Goal: Task Accomplishment & Management: Manage account settings

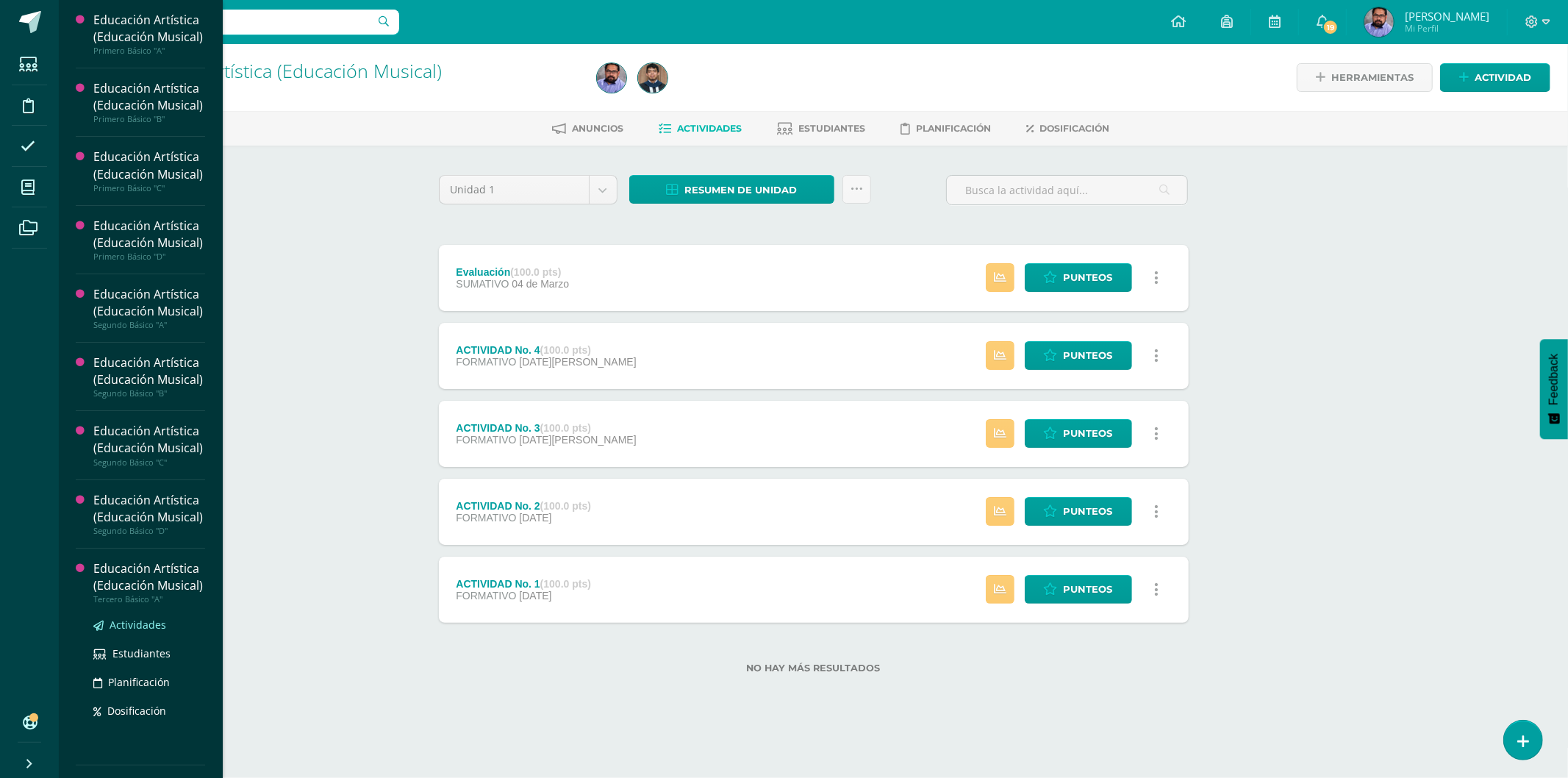
scroll to position [686, 0]
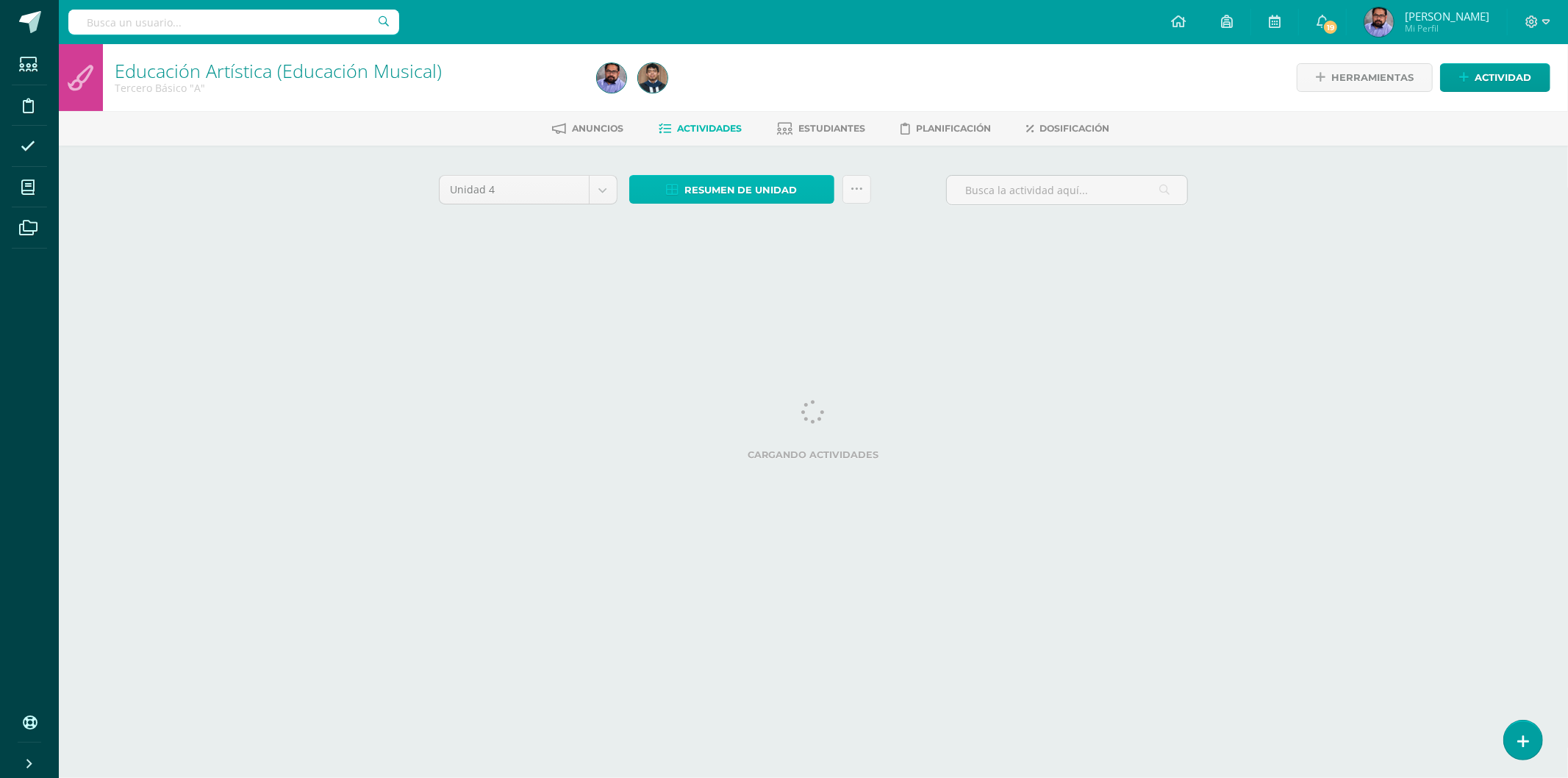
click at [767, 181] on span "Resumen de unidad" at bounding box center [741, 190] width 113 height 27
drag, startPoint x: 842, startPoint y: 106, endPoint x: 835, endPoint y: 121, distance: 16.6
click at [836, 118] on div "Educación Artística (Educación Musical) Tercero Básico "A" Herramientas Detalle…" at bounding box center [813, 160] width 1509 height 230
click at [833, 127] on span "Estudiantes" at bounding box center [832, 128] width 67 height 11
click at [832, 127] on span "Estudiantes" at bounding box center [832, 128] width 67 height 11
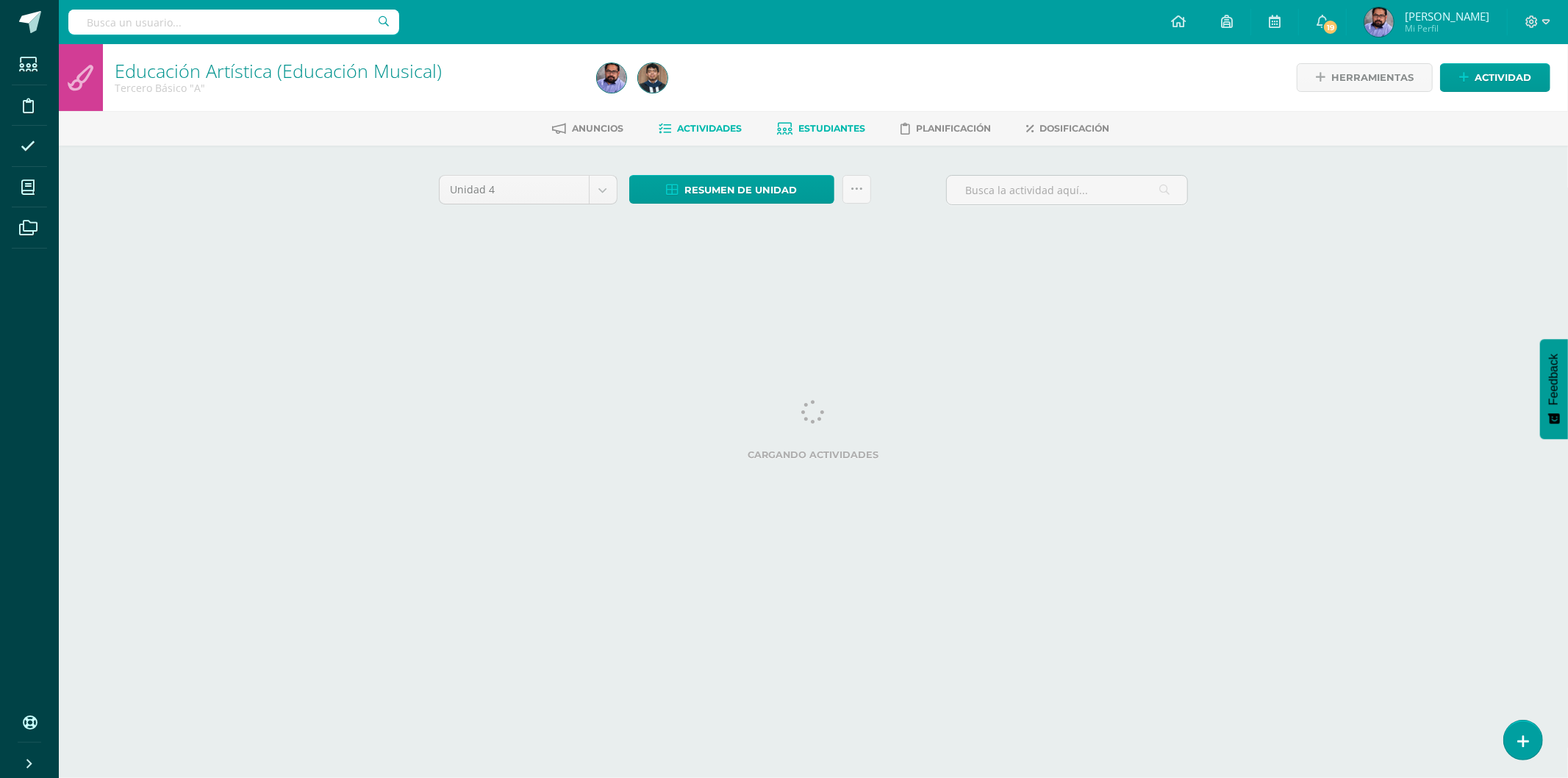
click at [839, 127] on span "Estudiantes" at bounding box center [832, 128] width 67 height 11
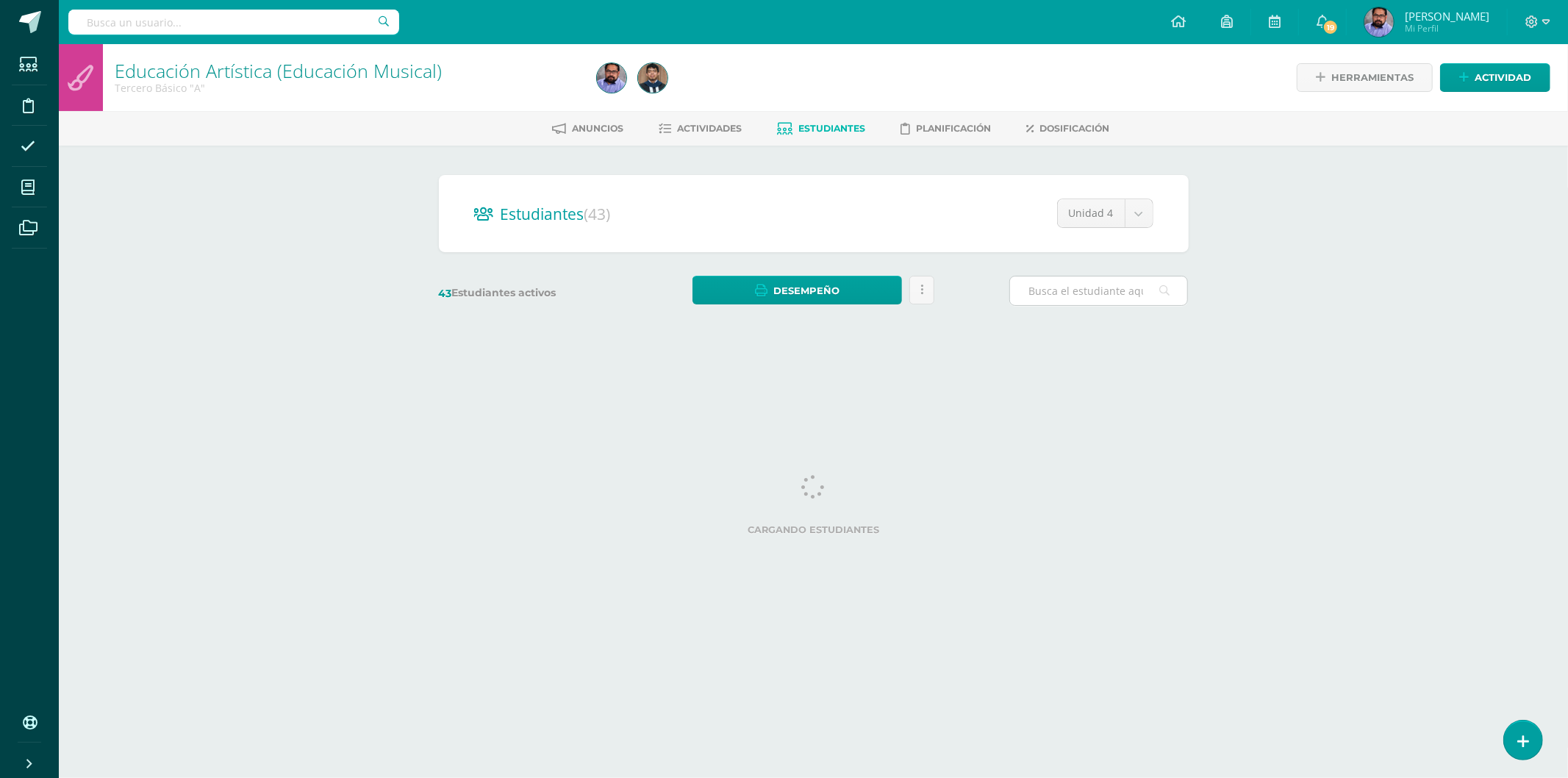
click at [1097, 289] on input "text" at bounding box center [1099, 291] width 177 height 28
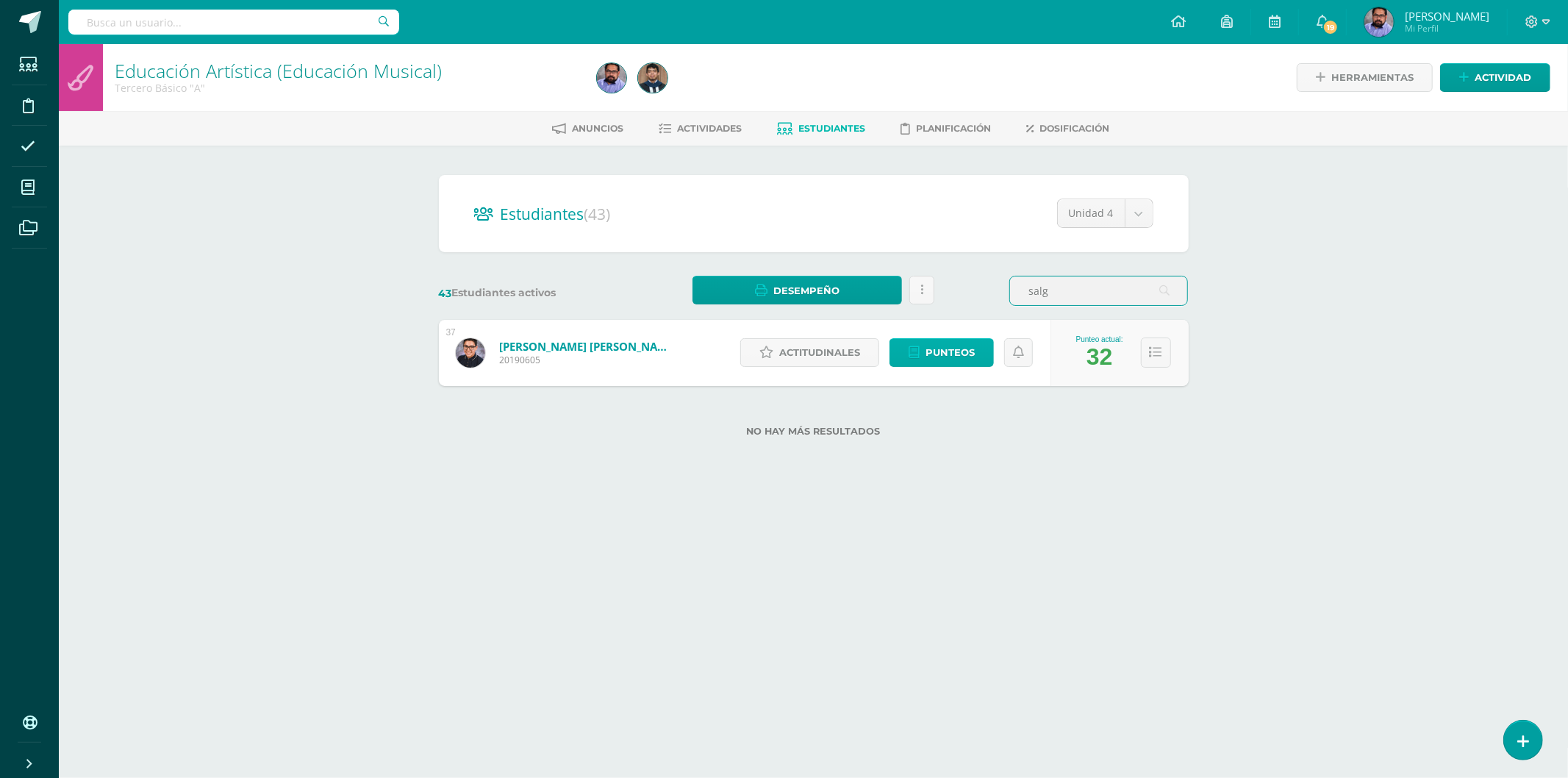
type input "salg"
click at [931, 353] on span "Punteos" at bounding box center [950, 352] width 49 height 27
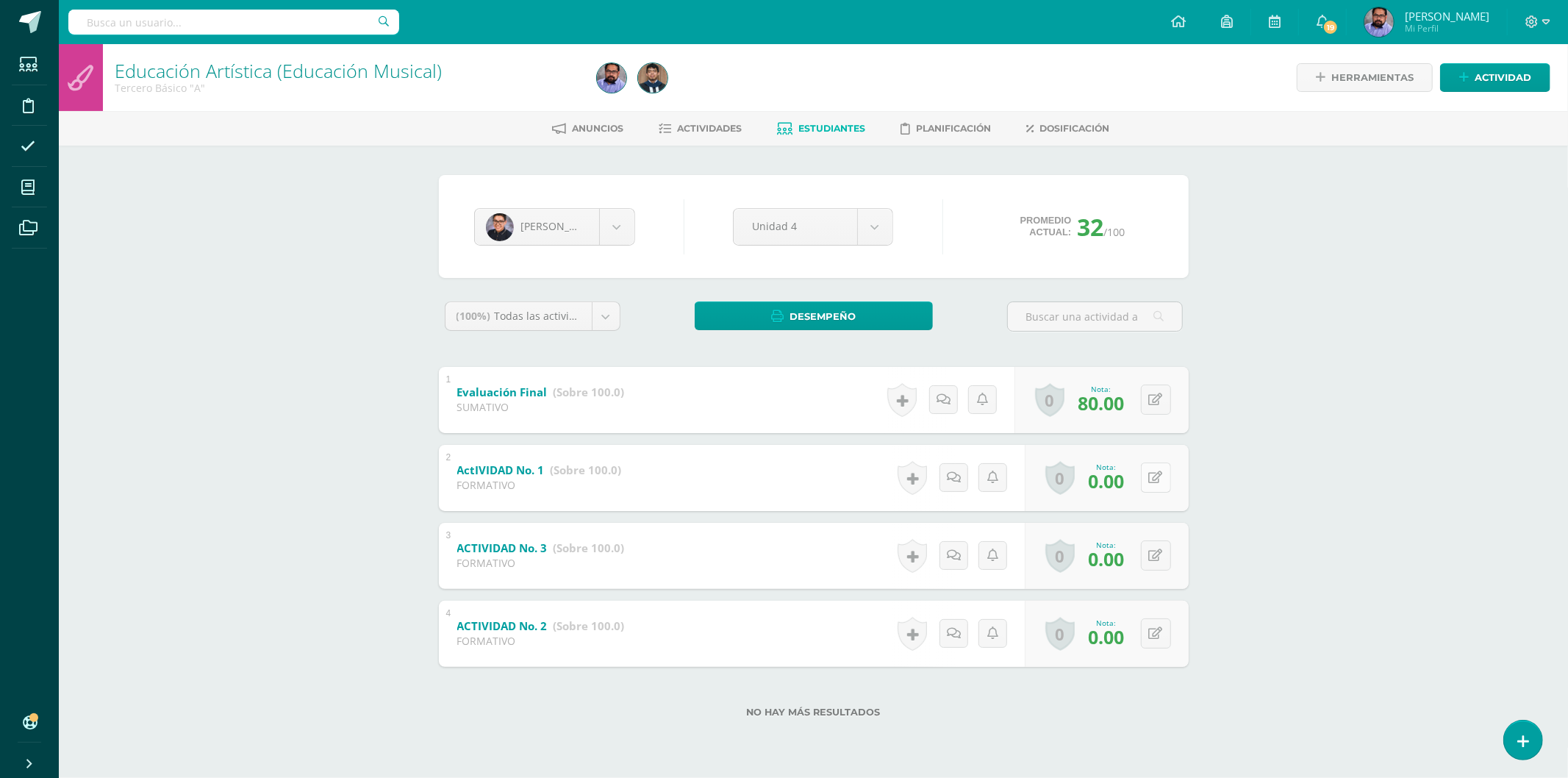
click at [1155, 477] on button at bounding box center [1156, 478] width 30 height 30
click at [1156, 556] on button at bounding box center [1156, 555] width 30 height 30
type input "60"
click at [1158, 477] on icon at bounding box center [1166, 477] width 15 height 12
type input "60"
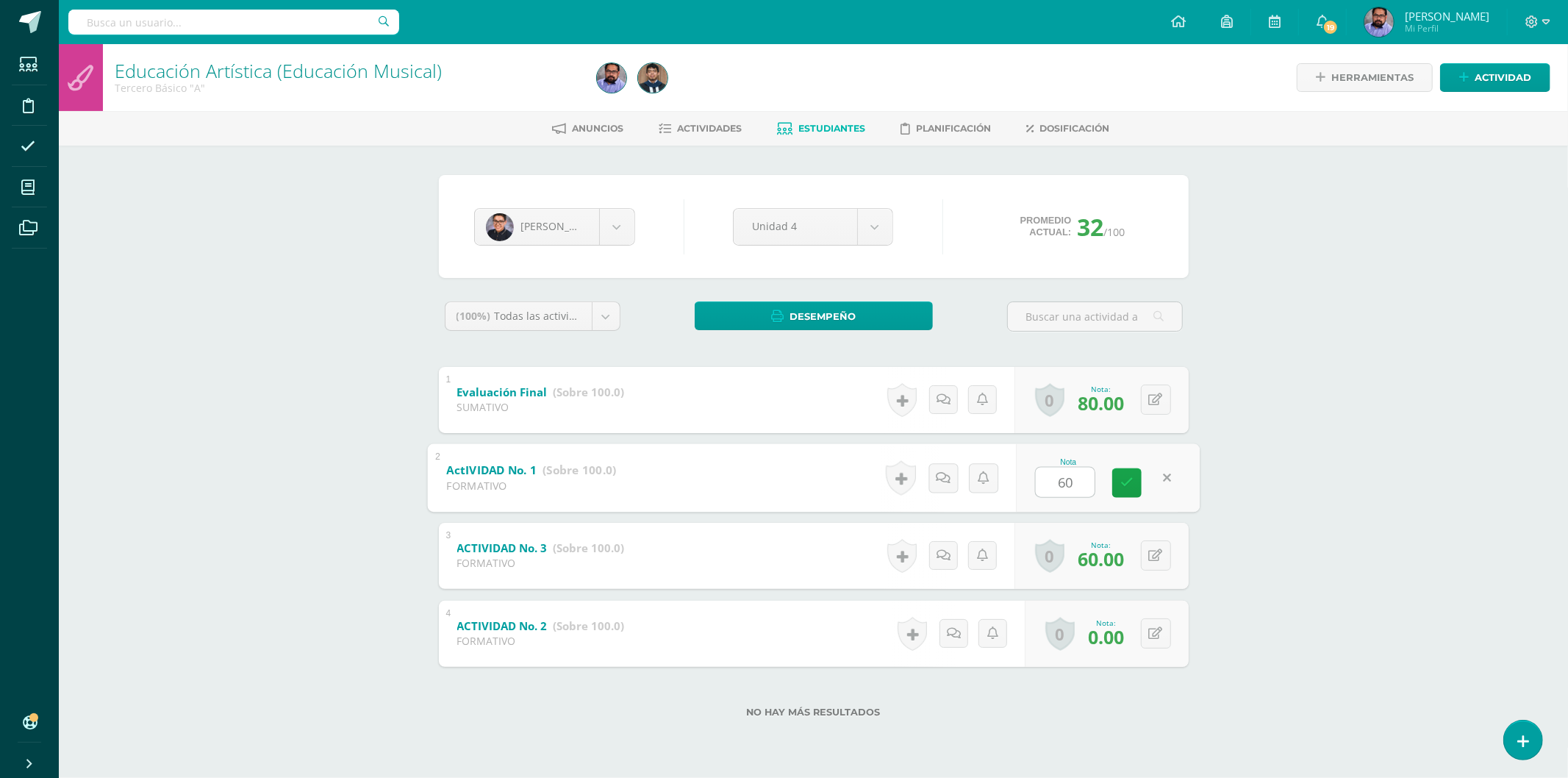
click at [1302, 466] on div "Educación Artística (Educación Musical) Tercero Básico "A" Herramientas Detalle…" at bounding box center [813, 404] width 1509 height 720
click at [1158, 629] on icon at bounding box center [1166, 633] width 15 height 12
type input "50"
click at [1264, 530] on div "Educación Artística (Educación Musical) Tercero Básico "A" Herramientas Detalle…" at bounding box center [813, 404] width 1509 height 720
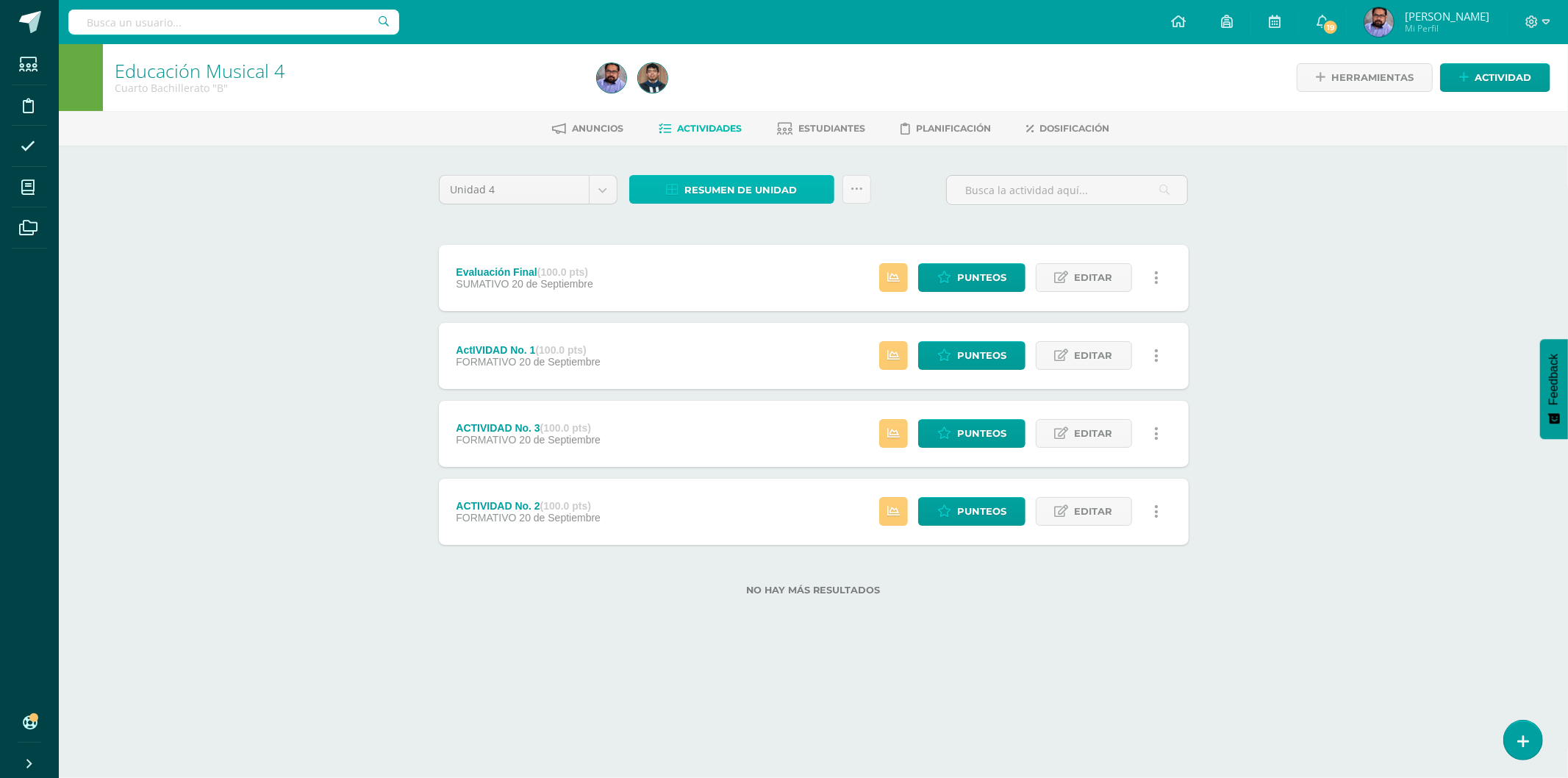
click at [743, 188] on span "Resumen de unidad" at bounding box center [741, 190] width 113 height 27
click at [780, 86] on link "Descargar como HTML" at bounding box center [733, 93] width 157 height 23
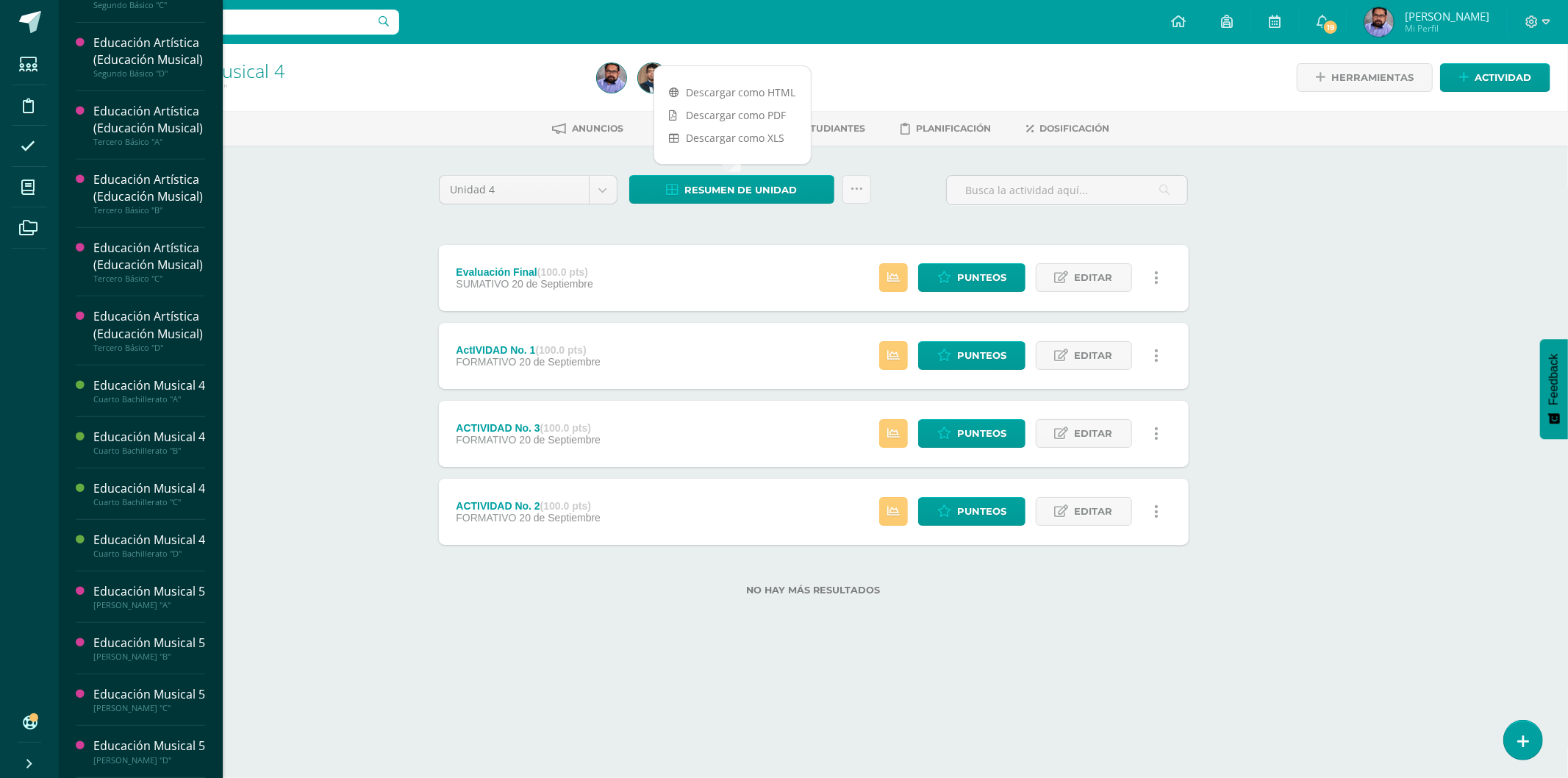
scroll to position [634, 0]
click at [136, 94] on span "Actividades" at bounding box center [138, 88] width 57 height 14
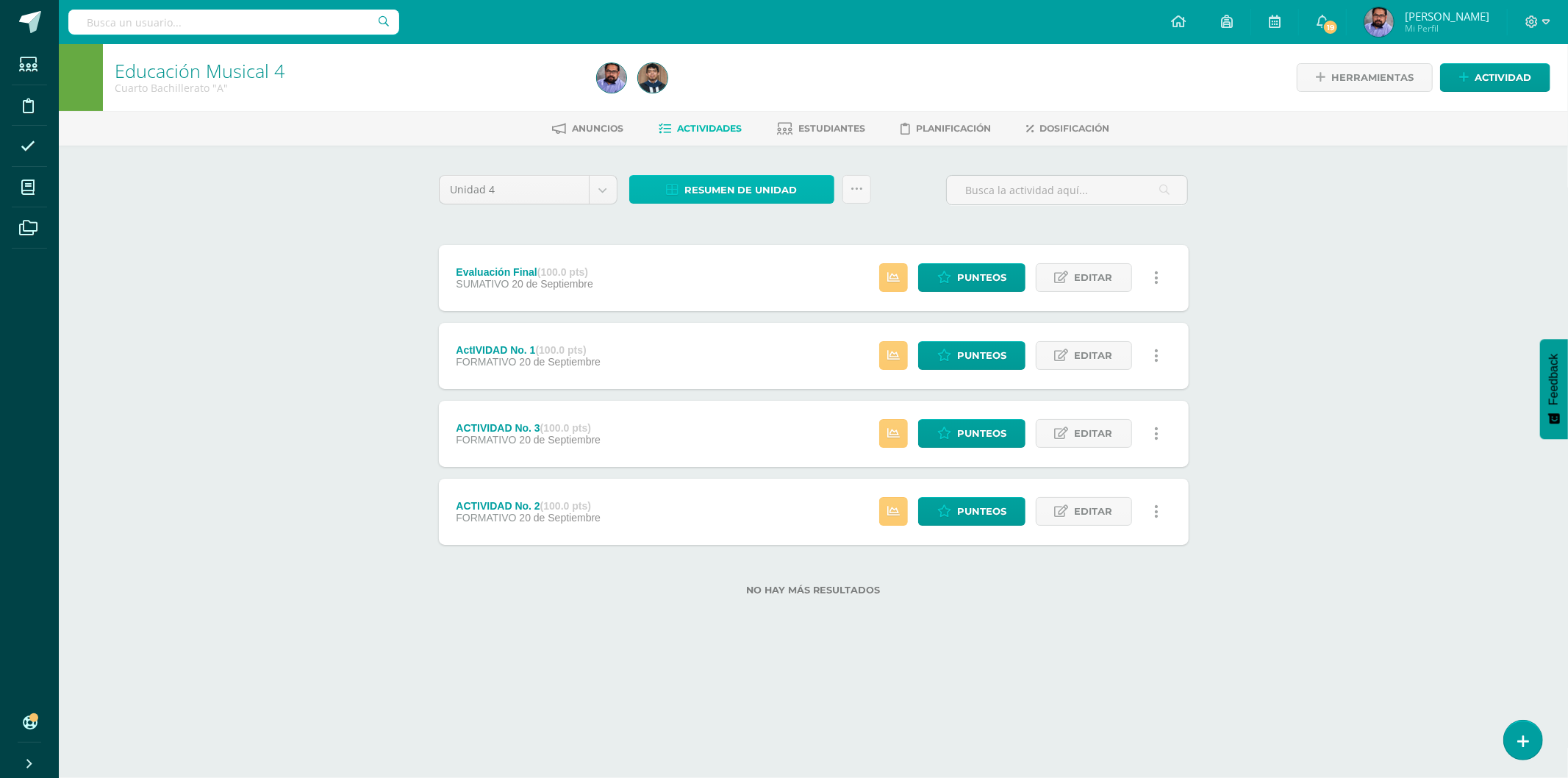
click at [723, 192] on span "Resumen de unidad" at bounding box center [741, 190] width 113 height 27
click at [745, 92] on link "Descargar como HTML" at bounding box center [733, 93] width 157 height 23
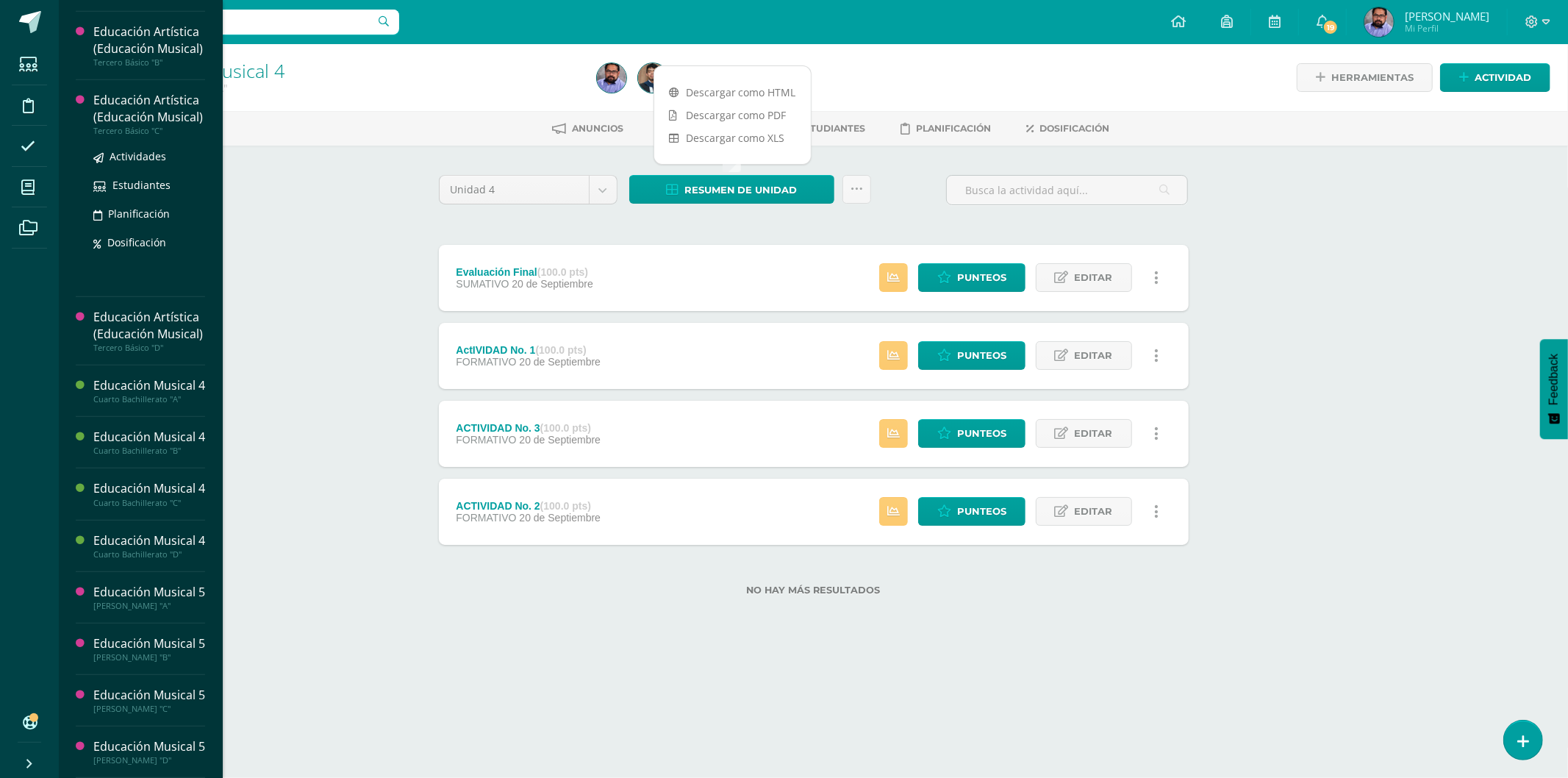
scroll to position [618, 0]
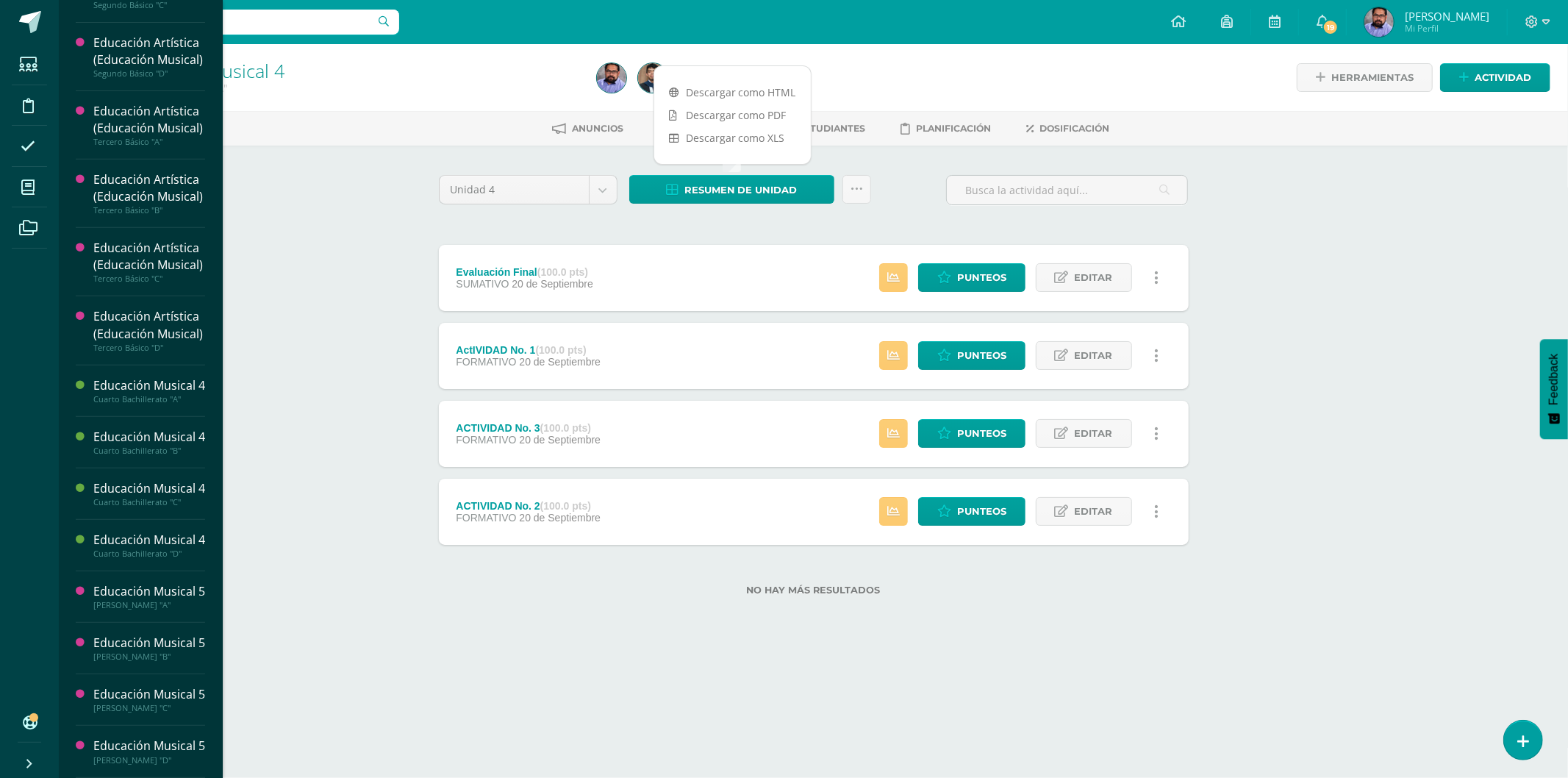
drag, startPoint x: 119, startPoint y: 152, endPoint x: 281, endPoint y: 47, distance: 193.1
click at [119, 161] on span "Actividades" at bounding box center [138, 167] width 57 height 14
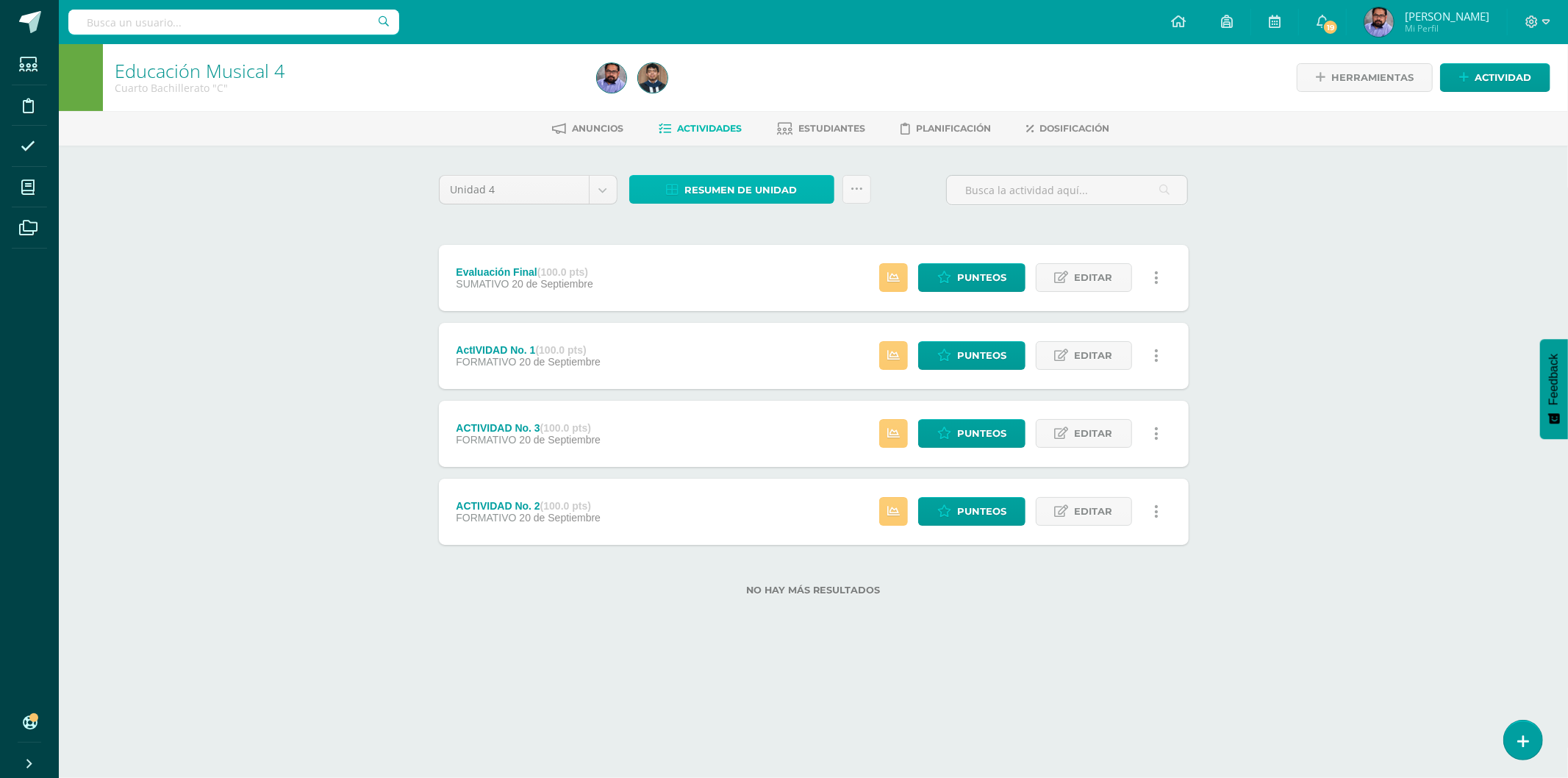
click at [736, 188] on span "Resumen de unidad" at bounding box center [741, 190] width 113 height 27
click at [748, 92] on link "Descargar como HTML" at bounding box center [733, 93] width 157 height 23
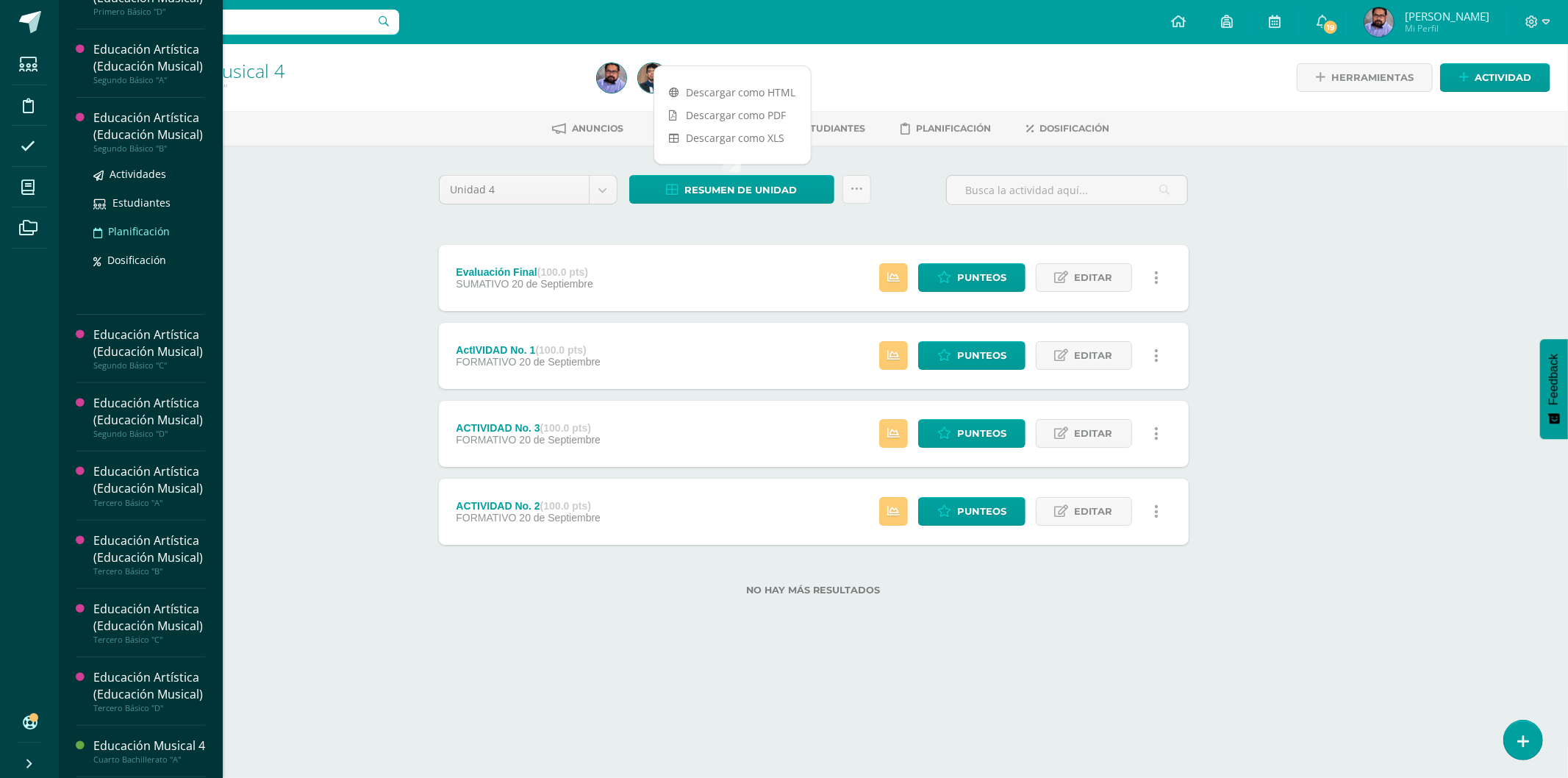
scroll to position [490, 0]
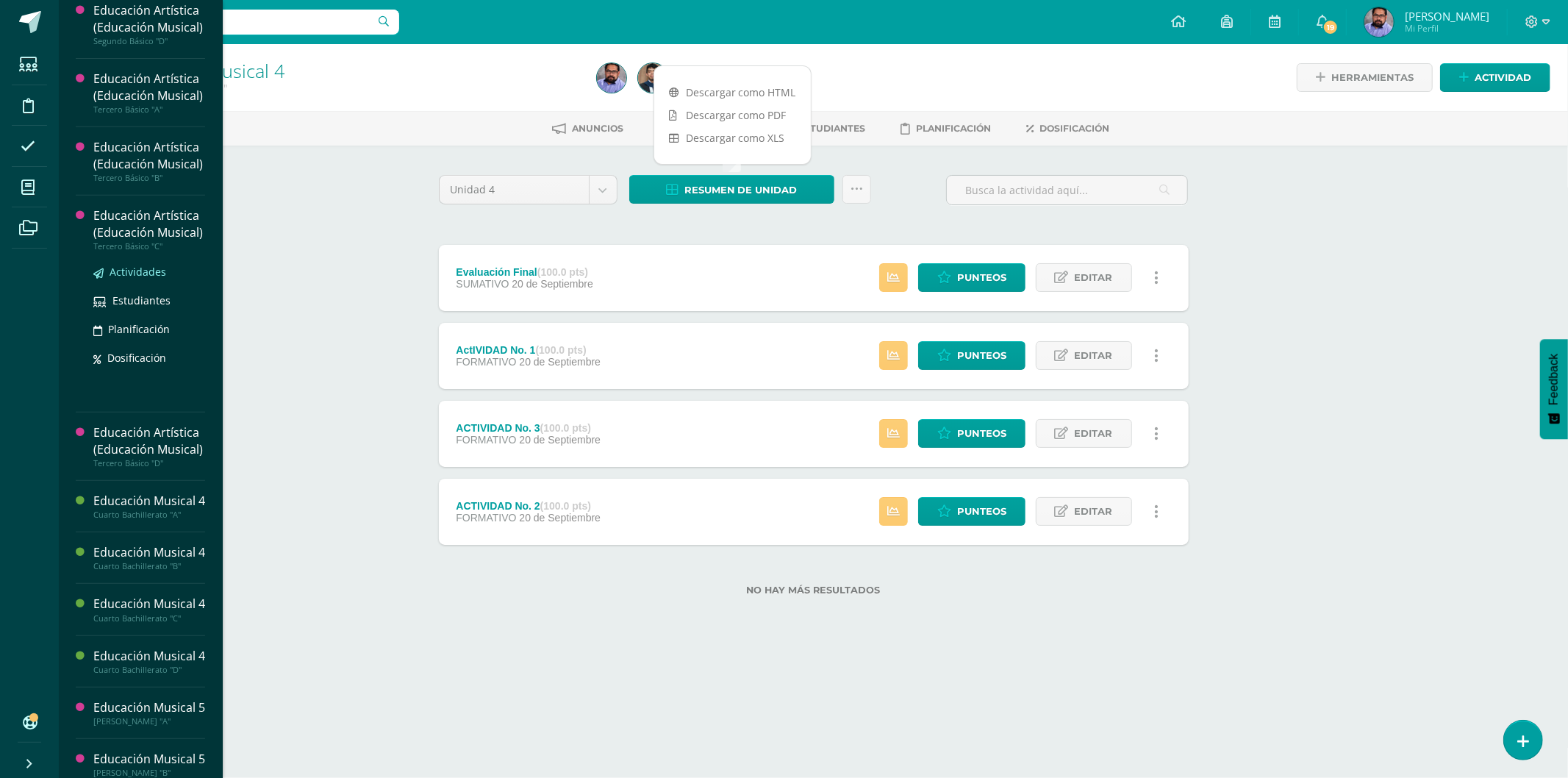
click at [157, 279] on span "Actividades" at bounding box center [138, 271] width 57 height 14
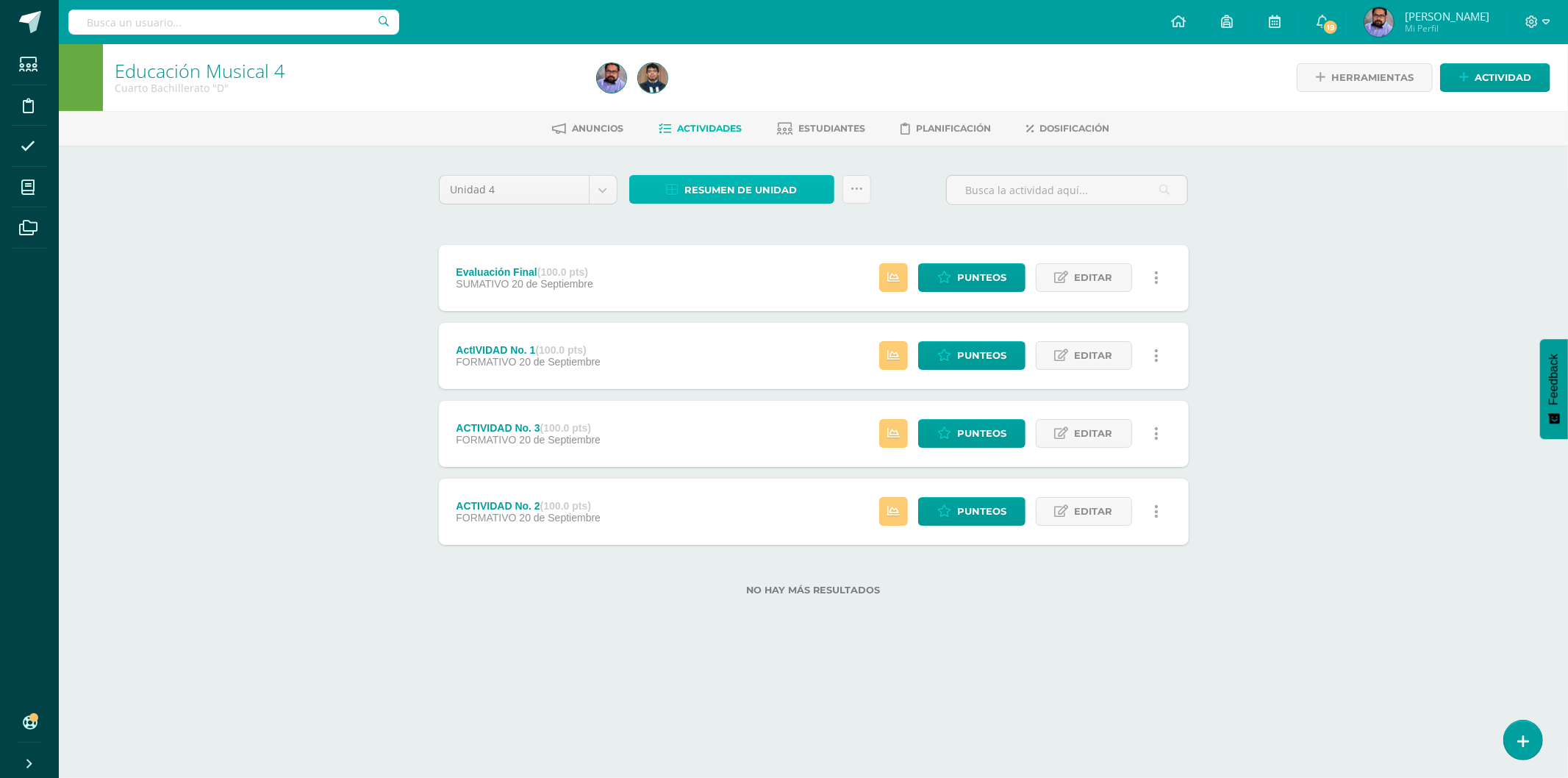
click at [766, 187] on span "Resumen de unidad" at bounding box center [741, 190] width 113 height 27
click at [767, 90] on link "Descargar como HTML" at bounding box center [733, 93] width 157 height 23
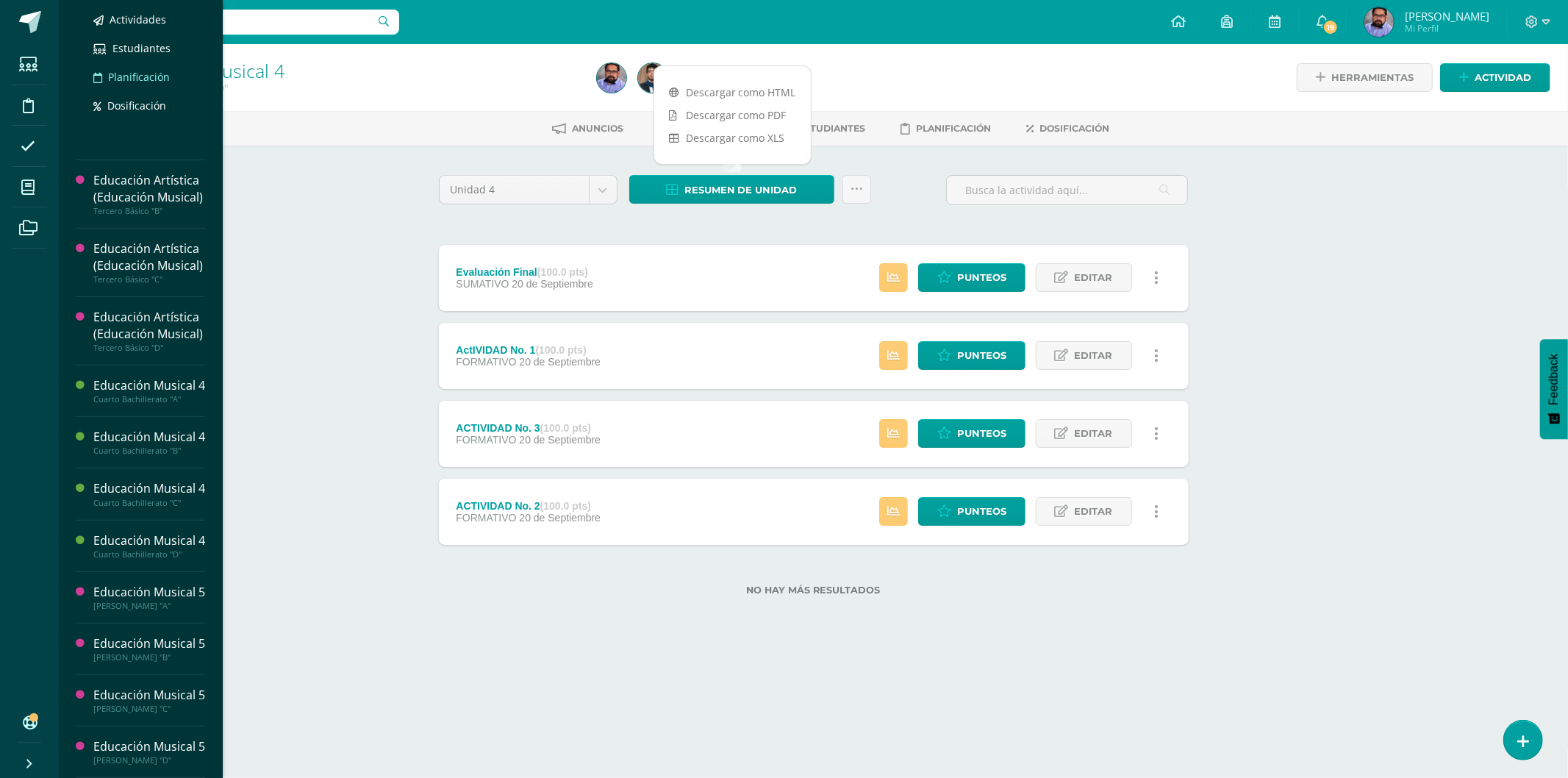
scroll to position [736, 0]
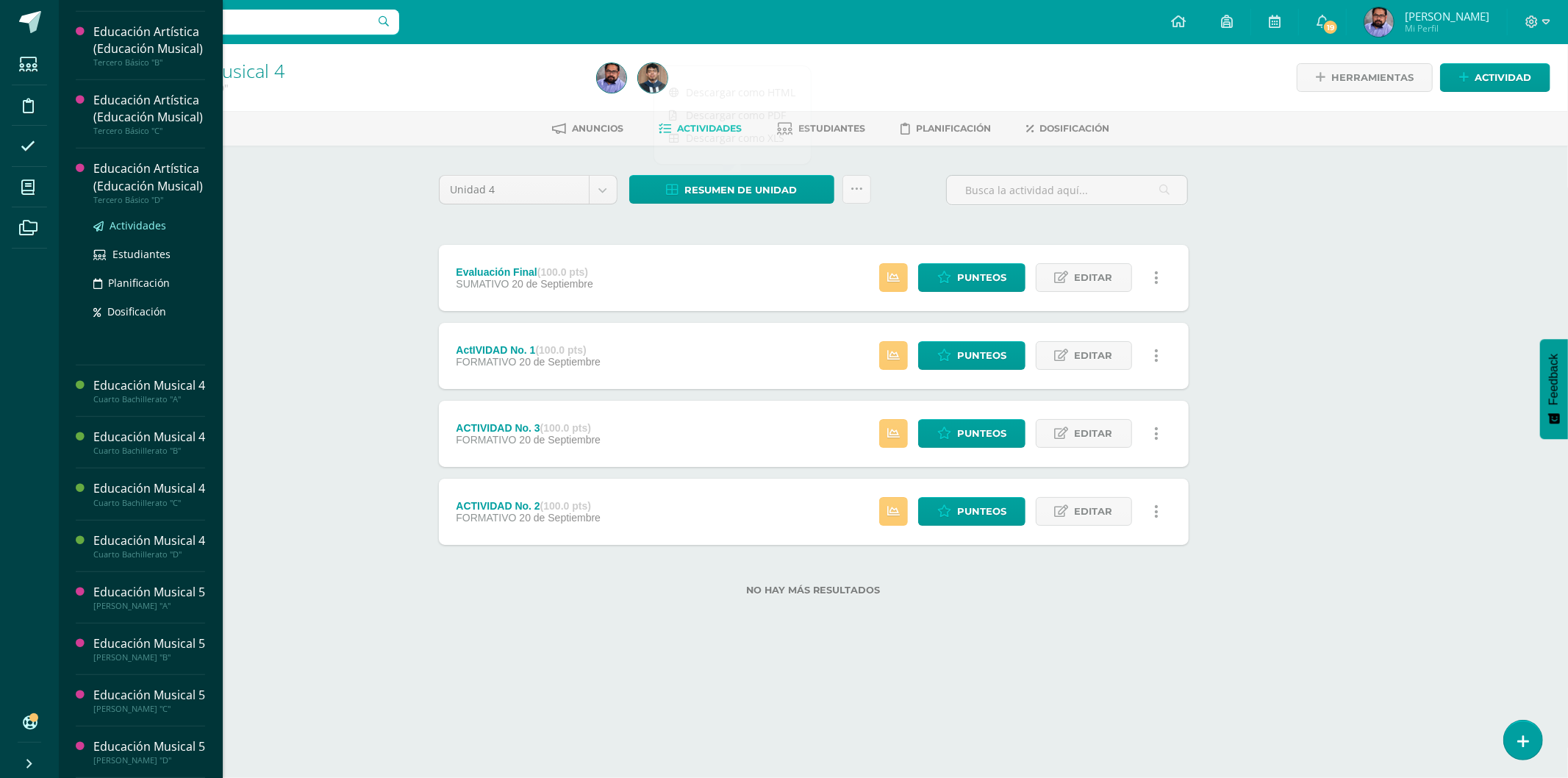
click at [151, 232] on span "Actividades" at bounding box center [138, 225] width 57 height 14
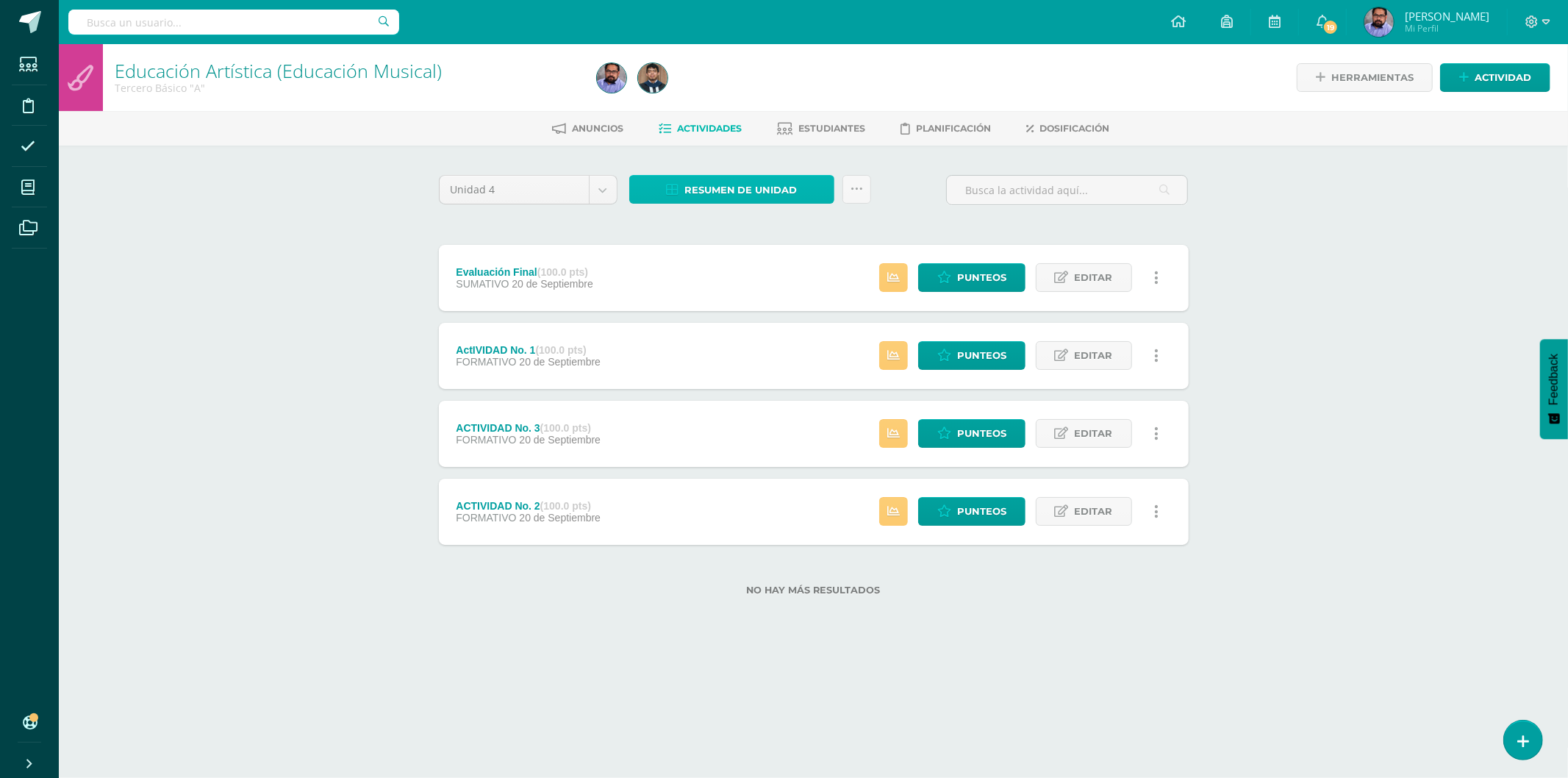
drag, startPoint x: 709, startPoint y: 189, endPoint x: 703, endPoint y: 182, distance: 9.2
click at [708, 188] on span "Resumen de unidad" at bounding box center [741, 190] width 113 height 27
click at [726, 83] on link "Descargar como HTML" at bounding box center [733, 93] width 157 height 23
drag, startPoint x: 739, startPoint y: 221, endPoint x: 767, endPoint y: 214, distance: 28.9
click at [750, 221] on div "Unidad 4 Unidad 1 Unidad 2 Unidad 3 Unidad 4 Resumen de unidad Subir actividade…" at bounding box center [814, 394] width 762 height 438
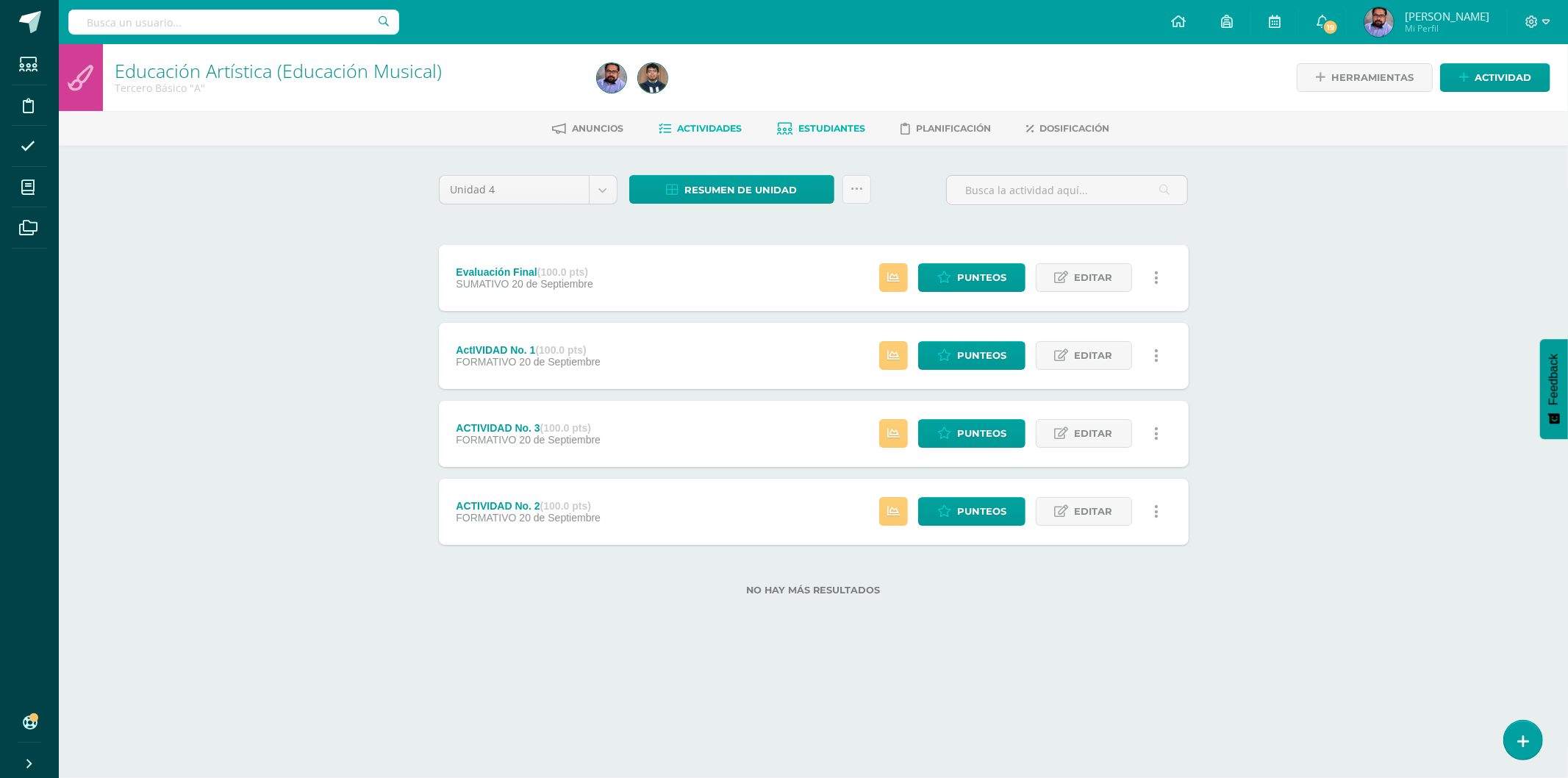
click at [811, 125] on span "Estudiantes" at bounding box center [832, 128] width 67 height 11
click at [798, 175] on link "Resumen de unidad" at bounding box center [732, 189] width 205 height 28
click at [780, 88] on link "Descargar como HTML" at bounding box center [733, 93] width 157 height 23
drag, startPoint x: 615, startPoint y: 151, endPoint x: 644, endPoint y: 157, distance: 29.6
click at [615, 151] on div "Unidad 4 Unidad 1 Unidad 2 Unidad 3 Unidad 4 Resumen de unidad Subir actividade…" at bounding box center [814, 394] width 809 height 497
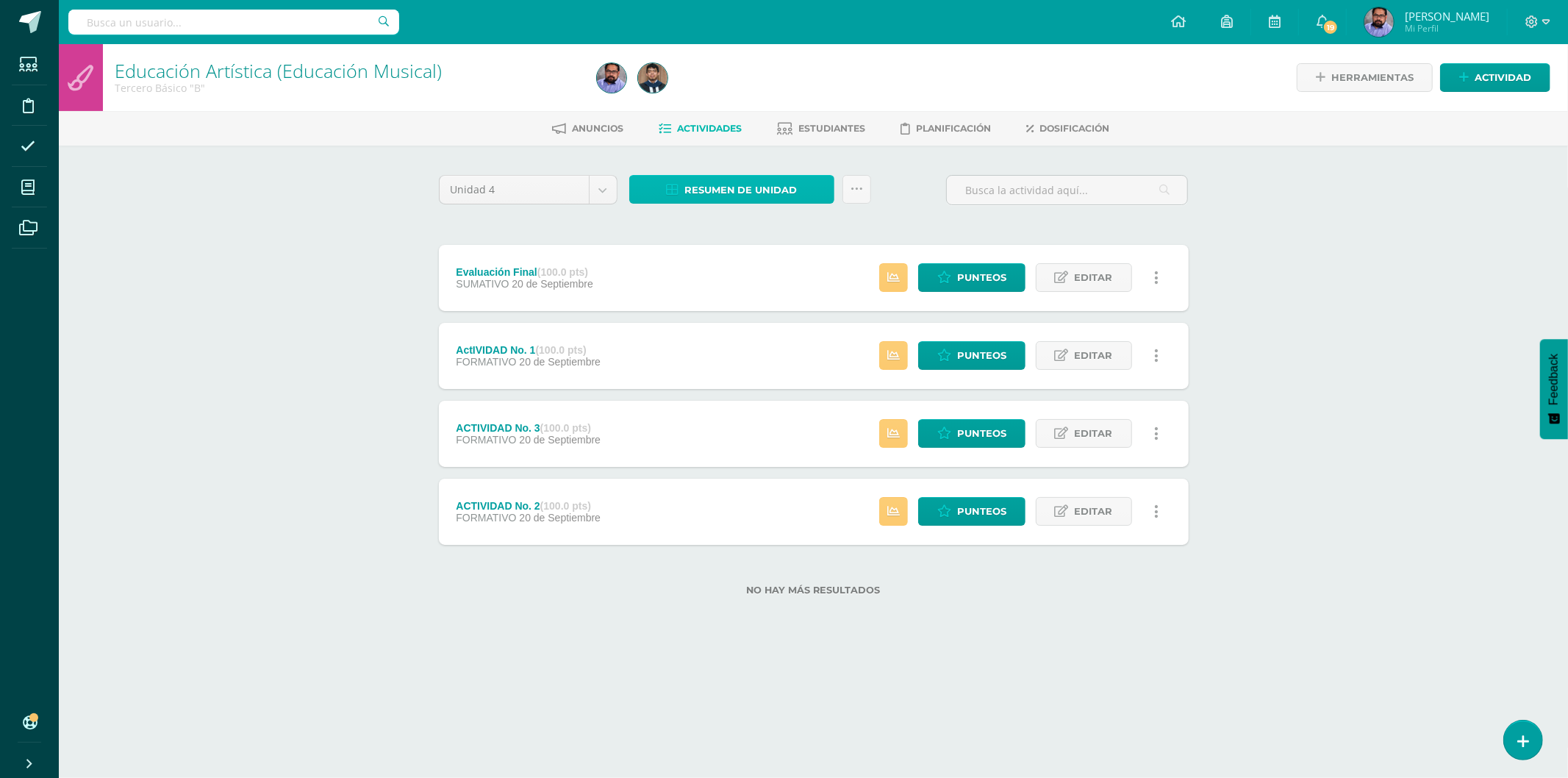
click at [719, 185] on span "Resumen de unidad" at bounding box center [741, 190] width 113 height 27
click at [708, 87] on link "Descargar como HTML" at bounding box center [733, 93] width 157 height 23
click at [319, 270] on div "Educación Artística (Educación Musical) Tercero Básico "B" Herramientas Detalle…" at bounding box center [813, 344] width 1509 height 599
click at [706, 185] on span "Resumen de unidad" at bounding box center [741, 190] width 113 height 27
click at [781, 94] on link "Descargar como HTML" at bounding box center [733, 93] width 157 height 23
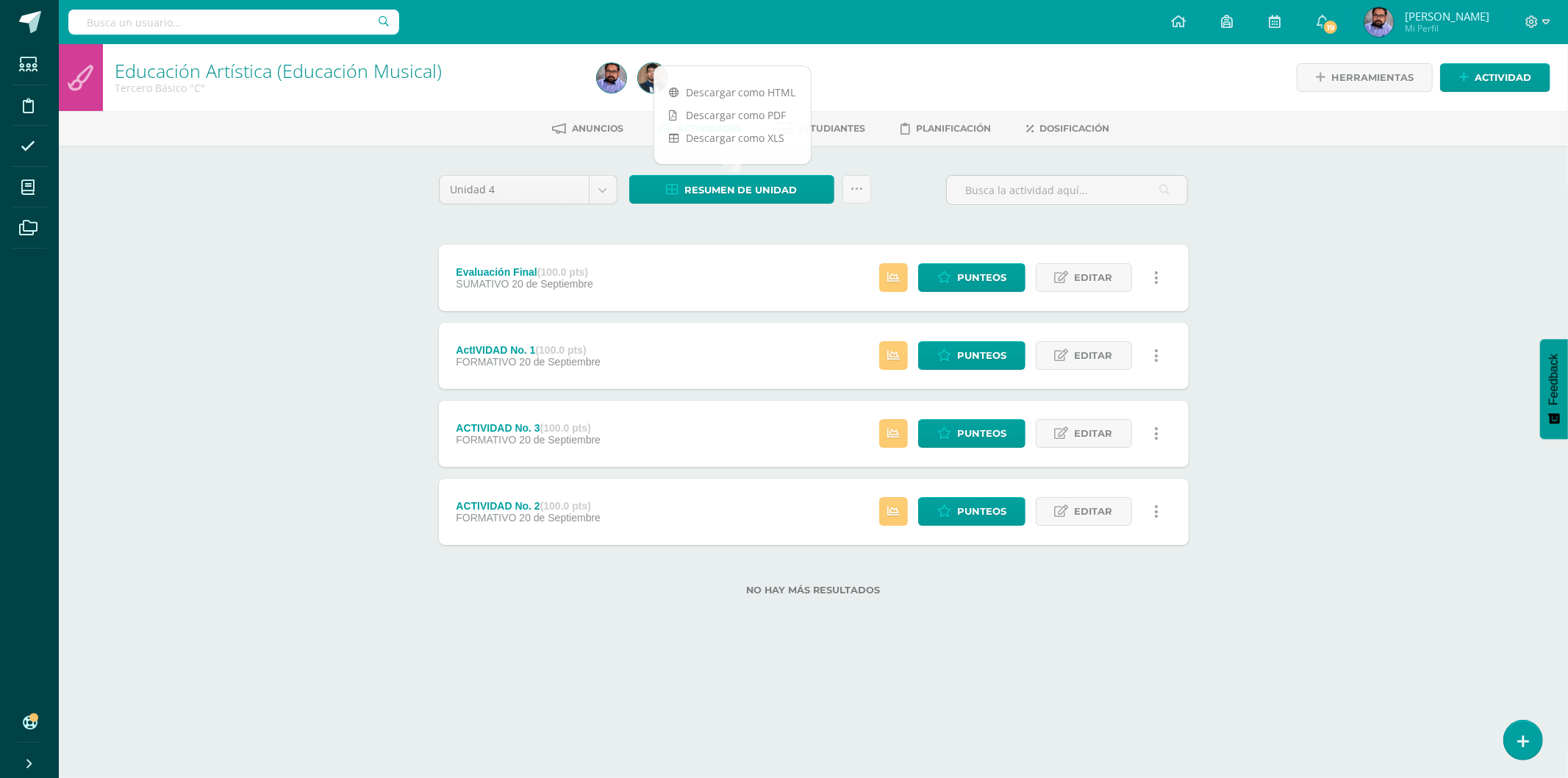
drag, startPoint x: 570, startPoint y: 161, endPoint x: 683, endPoint y: 127, distance: 118.0
click at [575, 160] on div "Unidad 4 Unidad 1 Unidad 2 Unidad 3 Unidad 4 Resumen de unidad Subir actividade…" at bounding box center [814, 394] width 809 height 497
click at [691, 123] on span "Actividades" at bounding box center [710, 128] width 65 height 11
click at [732, 177] on span "Resumen de unidad" at bounding box center [741, 190] width 113 height 27
click at [741, 91] on link "Descargar como HTML" at bounding box center [733, 93] width 157 height 23
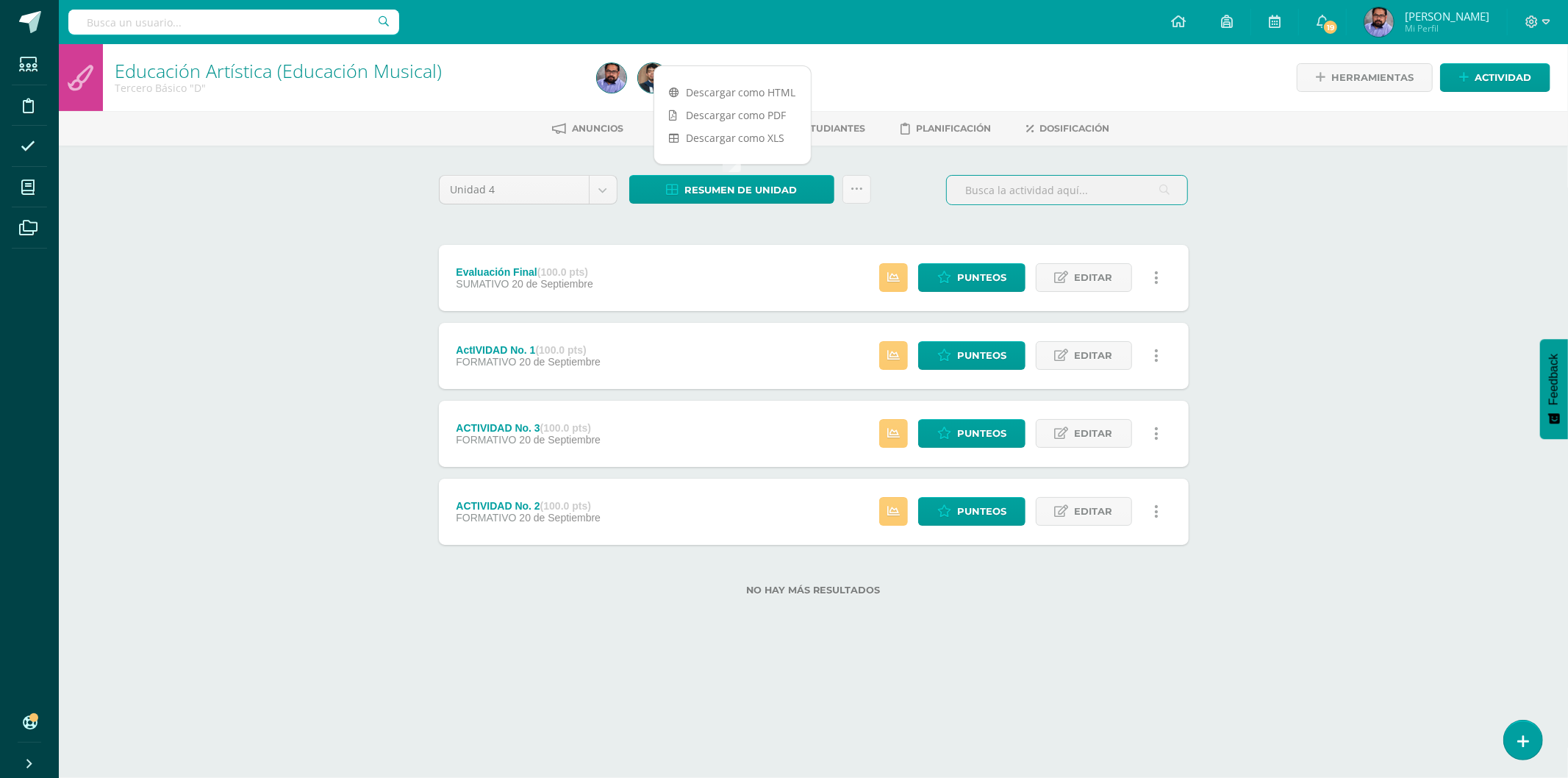
click at [1059, 188] on input "text" at bounding box center [1067, 190] width 241 height 28
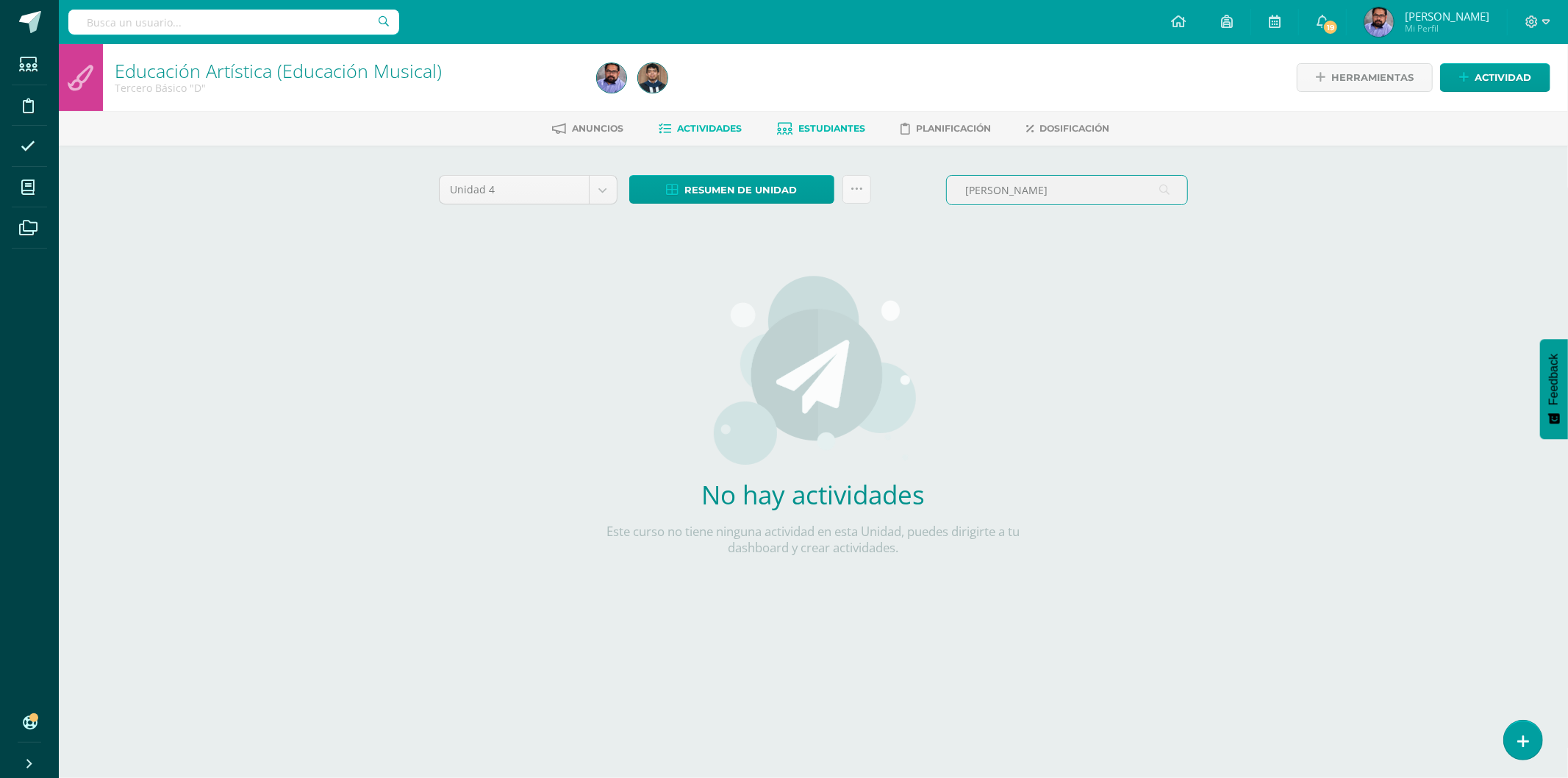
type input "sanche"
click at [826, 120] on link "Estudiantes" at bounding box center [821, 128] width 88 height 24
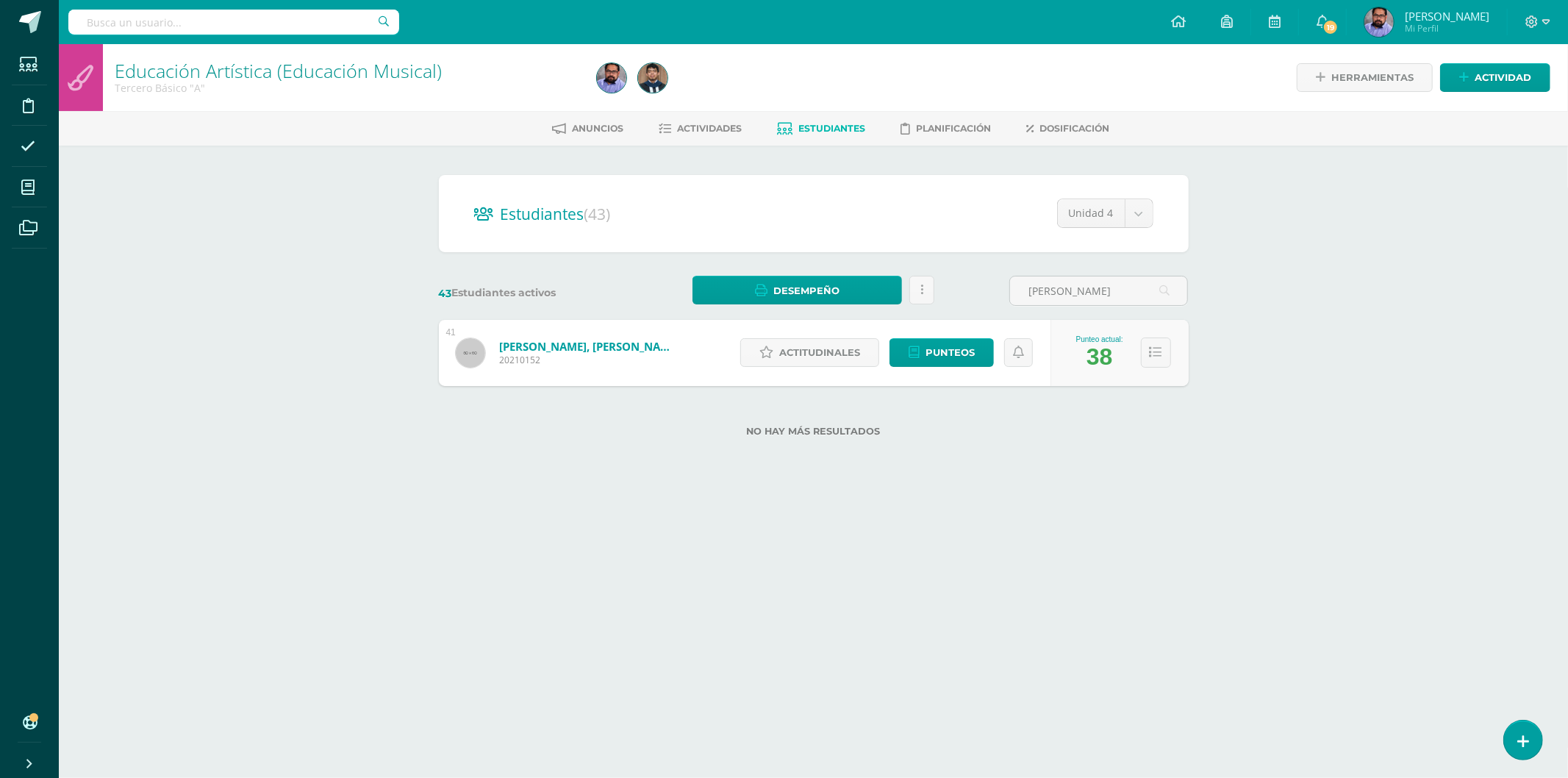
type input "[PERSON_NAME]"
click at [941, 357] on span "Punteos" at bounding box center [950, 352] width 49 height 27
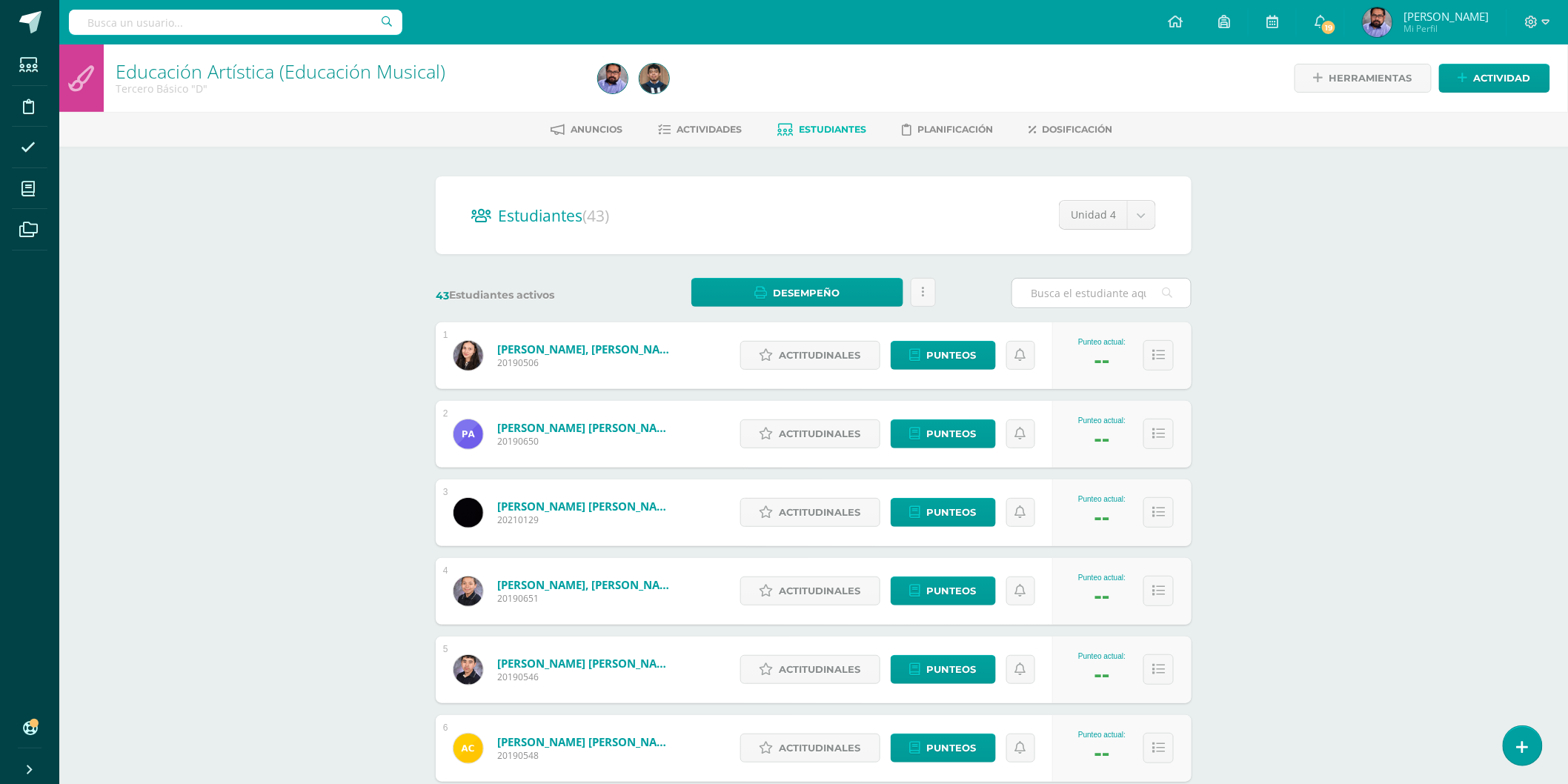
click at [1150, 287] on input "text" at bounding box center [1102, 293] width 179 height 29
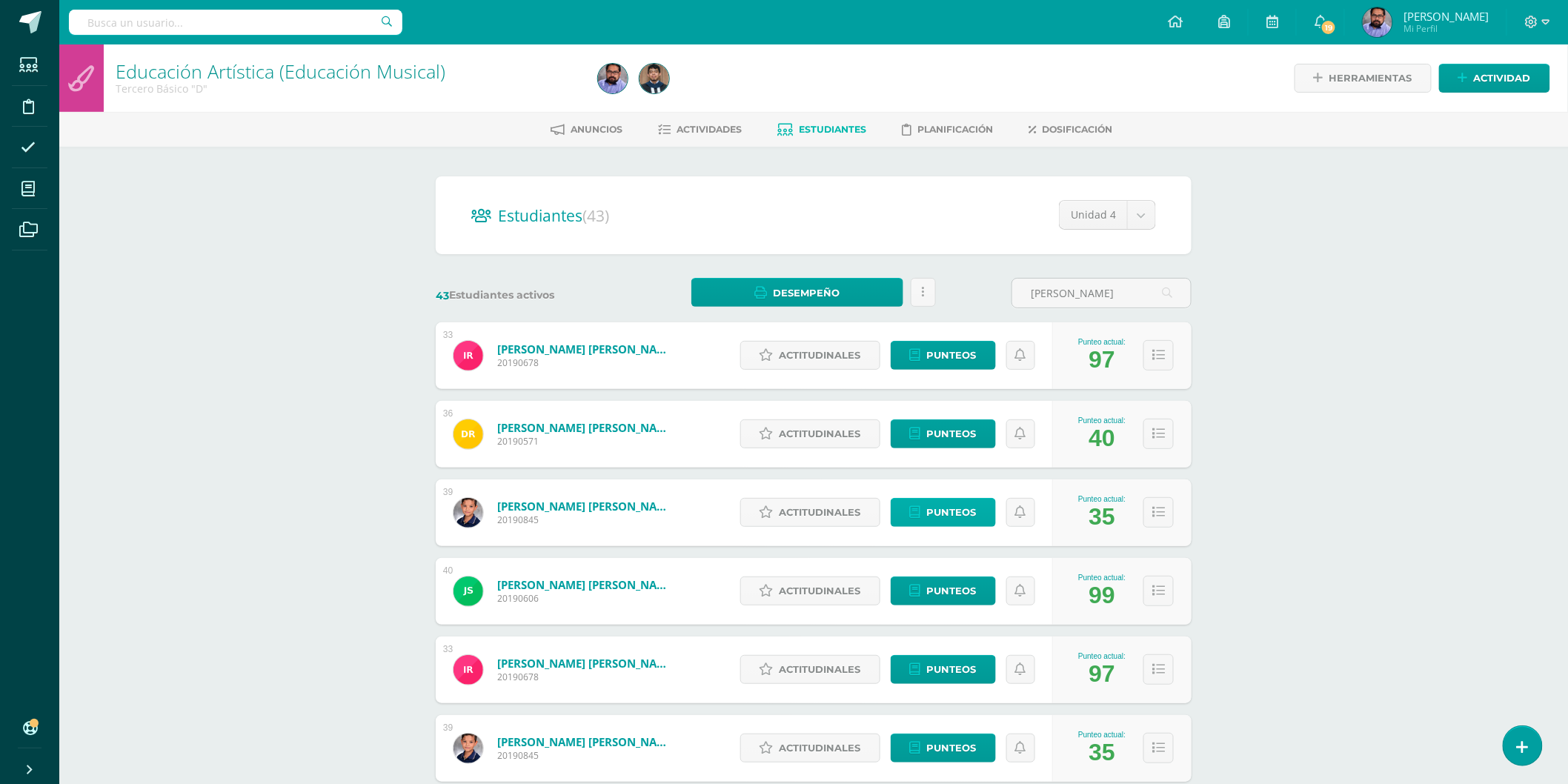
type input "sanch"
click at [966, 520] on span "Punteos" at bounding box center [951, 512] width 49 height 28
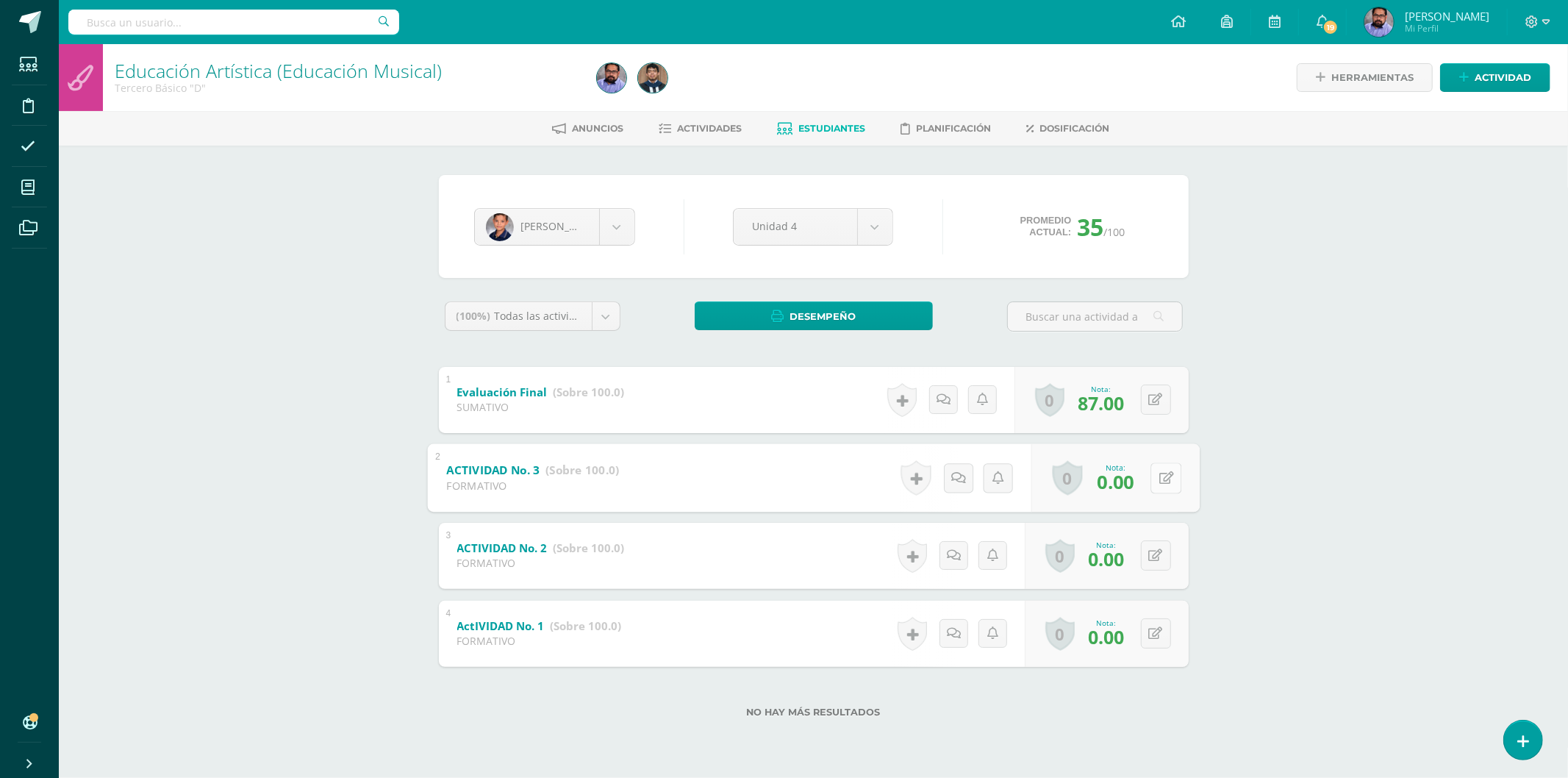
click at [1157, 478] on button at bounding box center [1166, 478] width 31 height 31
type input "50"
click at [1152, 560] on button at bounding box center [1156, 555] width 30 height 30
click at [1157, 640] on button at bounding box center [1166, 634] width 31 height 31
type input "50"
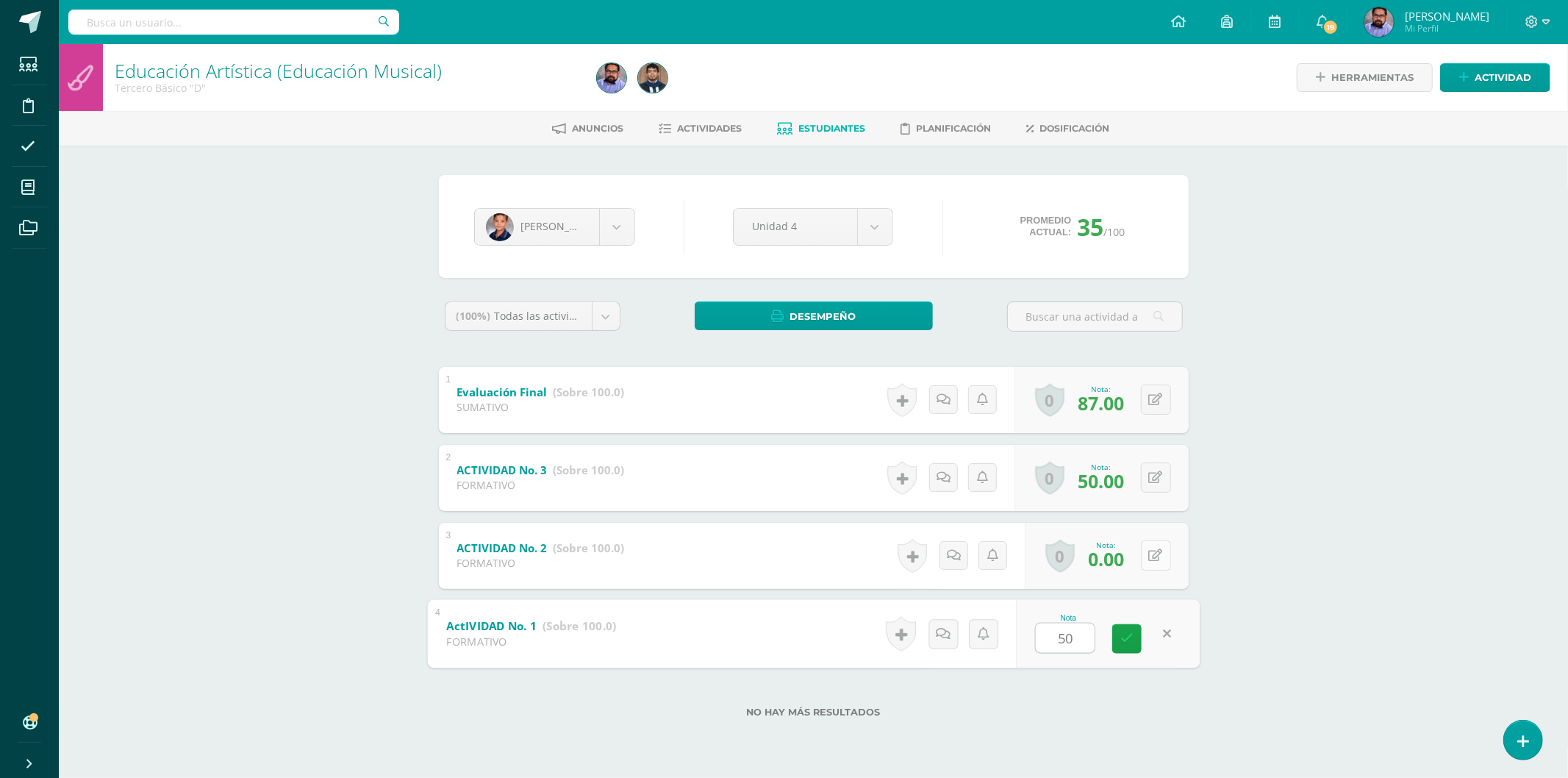
click at [1153, 563] on button at bounding box center [1156, 555] width 30 height 30
type input "50"
click at [1266, 491] on div "Educación Artística (Educación Musical) Tercero Básico "D" Herramientas Detalle…" at bounding box center [813, 404] width 1509 height 720
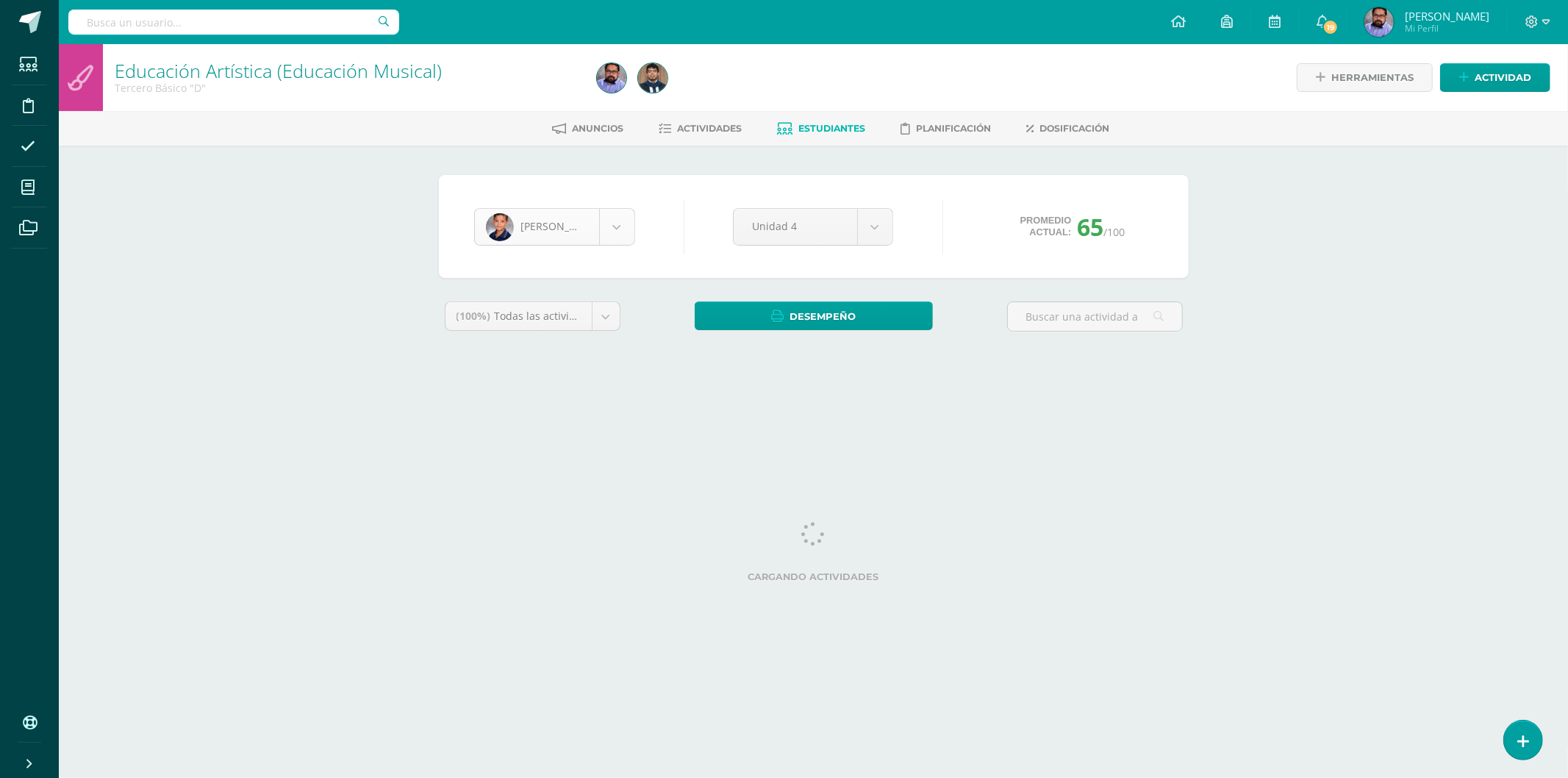
click at [596, 228] on body "Estudiantes Disciplina Asistencia Mis cursos Archivos Soporte Ayuda Reportar un…" at bounding box center [784, 198] width 1568 height 397
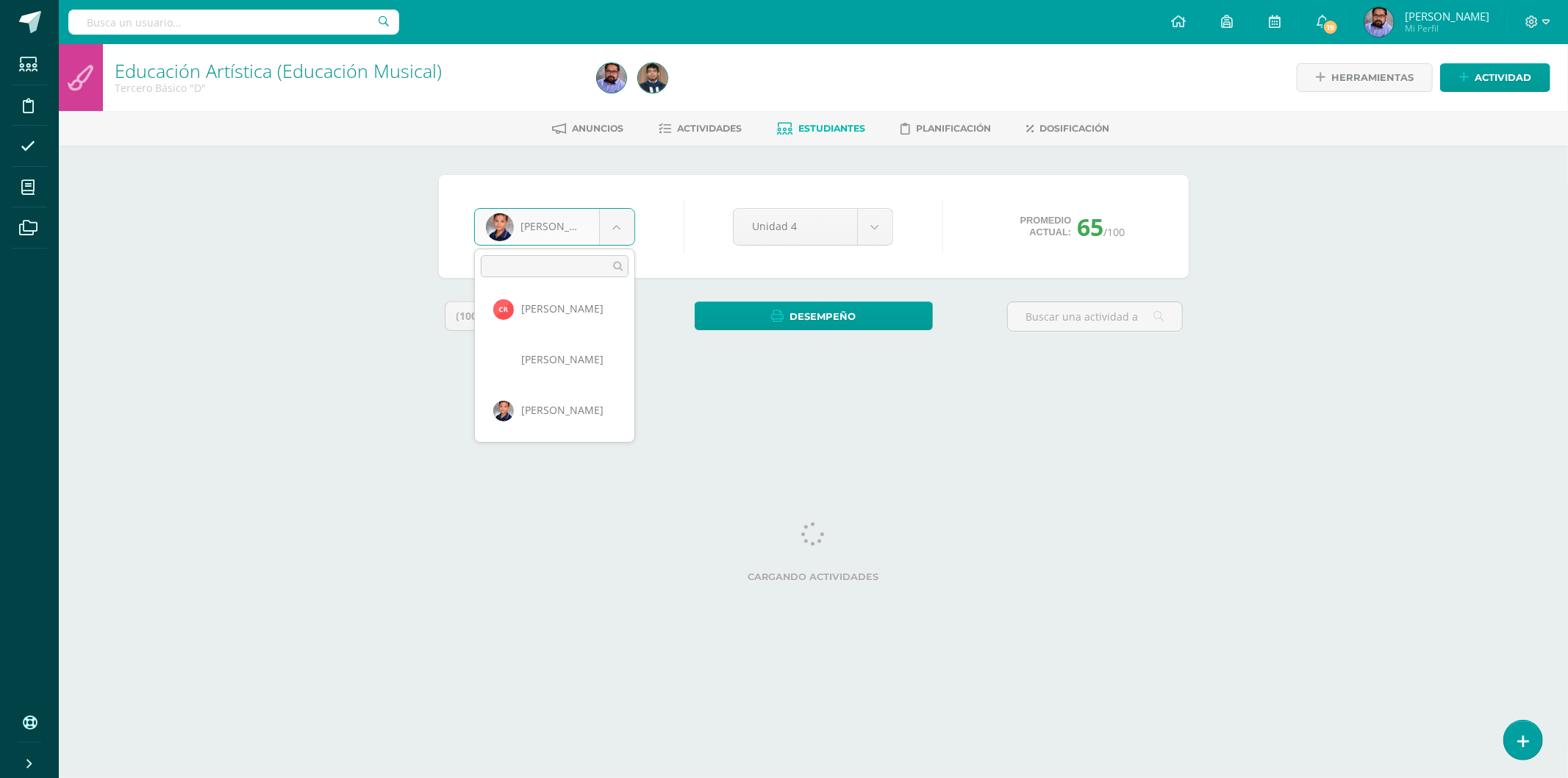
scroll to position [1781, 0]
select select "2959"
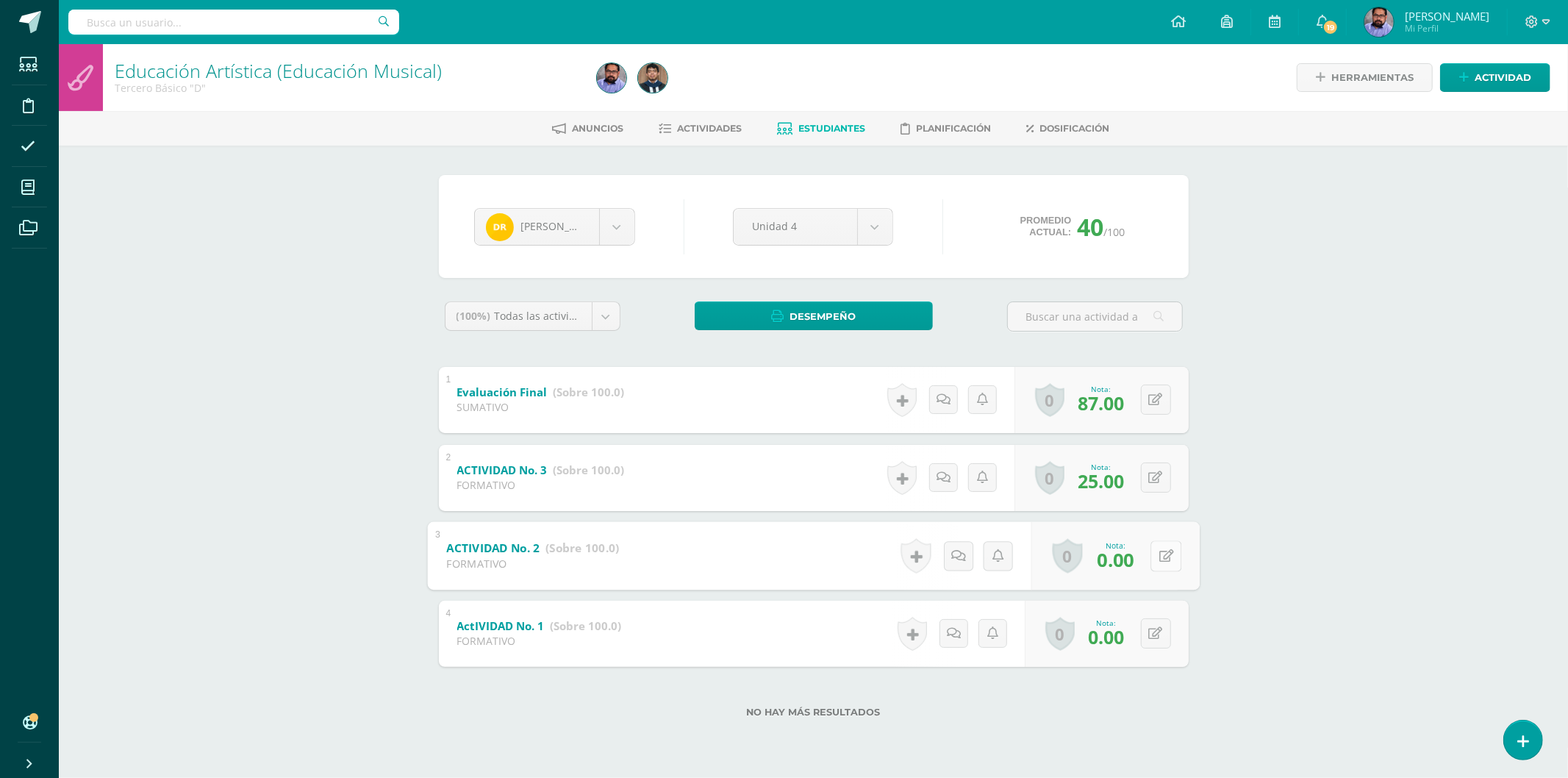
click at [1155, 568] on button at bounding box center [1166, 555] width 31 height 31
type input "50"
click at [1152, 633] on button at bounding box center [1156, 634] width 30 height 30
click at [1218, 560] on div "Educación Artística (Educación Musical) Tercero Básico "D" Herramientas Detalle…" at bounding box center [813, 404] width 1509 height 720
drag, startPoint x: 1141, startPoint y: 628, endPoint x: 1150, endPoint y: 628, distance: 9.0
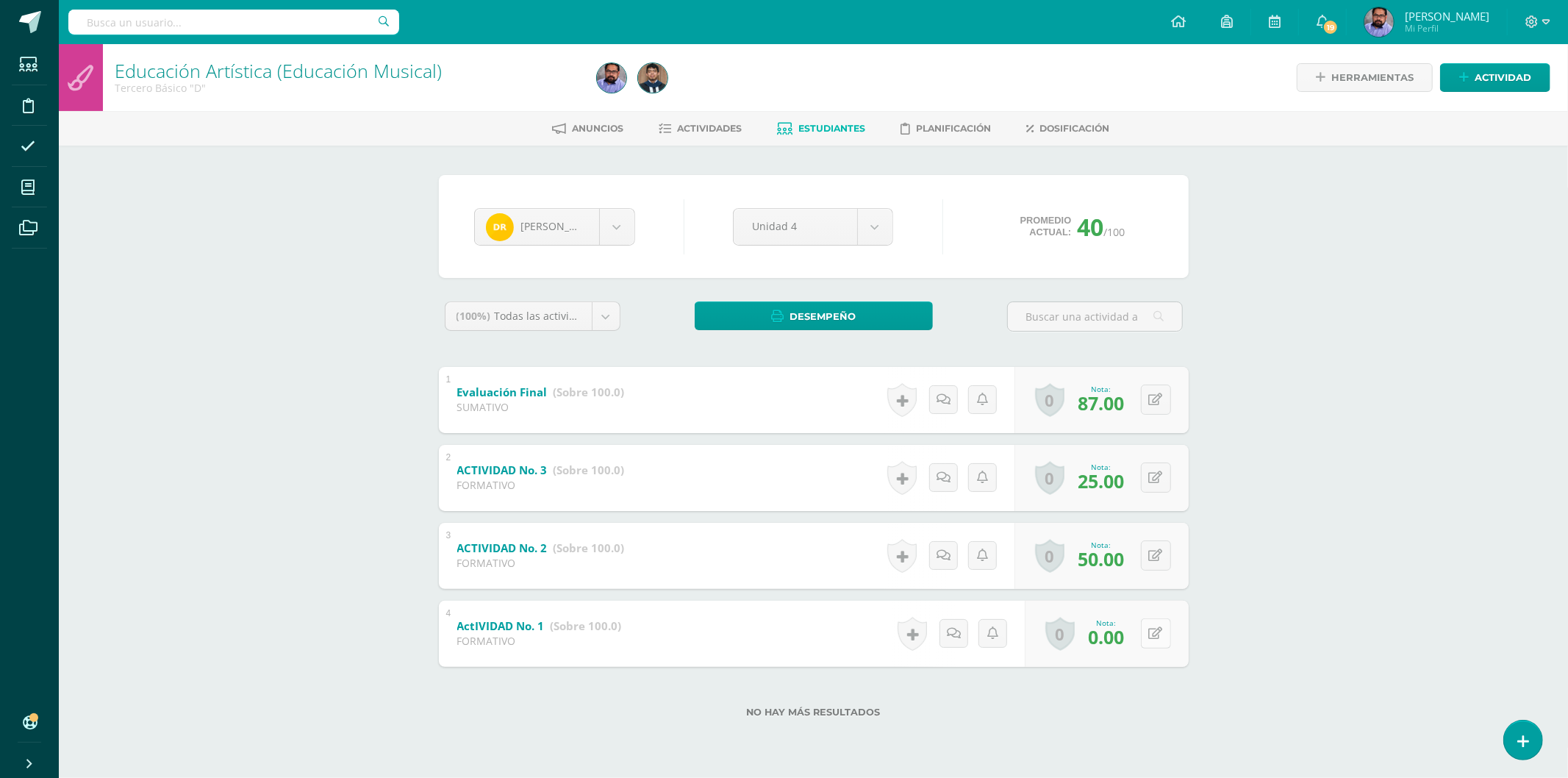
click at [1150, 628] on button at bounding box center [1156, 634] width 30 height 30
type input "50"
click at [1231, 527] on div "Educación Artística (Educación Musical) Tercero Básico "D" Herramientas Detalle…" at bounding box center [813, 404] width 1509 height 720
click at [714, 144] on div "Anuncios Actividades Estudiantes Planificación Dosificación" at bounding box center [831, 128] width 1544 height 35
click at [713, 125] on span "Actividades" at bounding box center [710, 128] width 65 height 11
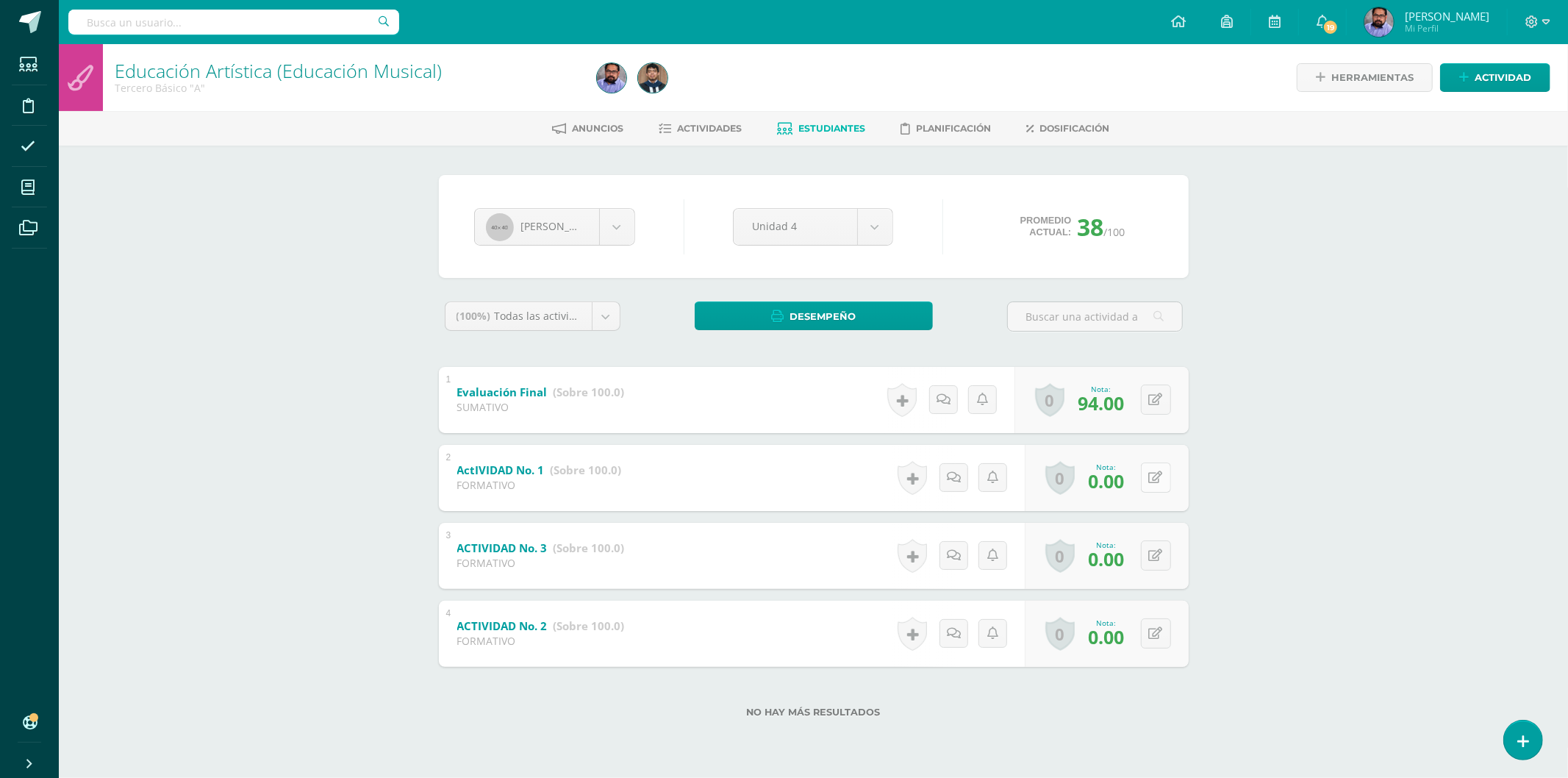
click at [1152, 486] on button at bounding box center [1156, 478] width 30 height 30
type input "50"
click at [1152, 555] on button at bounding box center [1156, 555] width 30 height 30
type input "50"
click at [1221, 503] on div "Educación Artística (Educación Musical) Tercero Básico "A" Herramientas Detalle…" at bounding box center [813, 404] width 1509 height 720
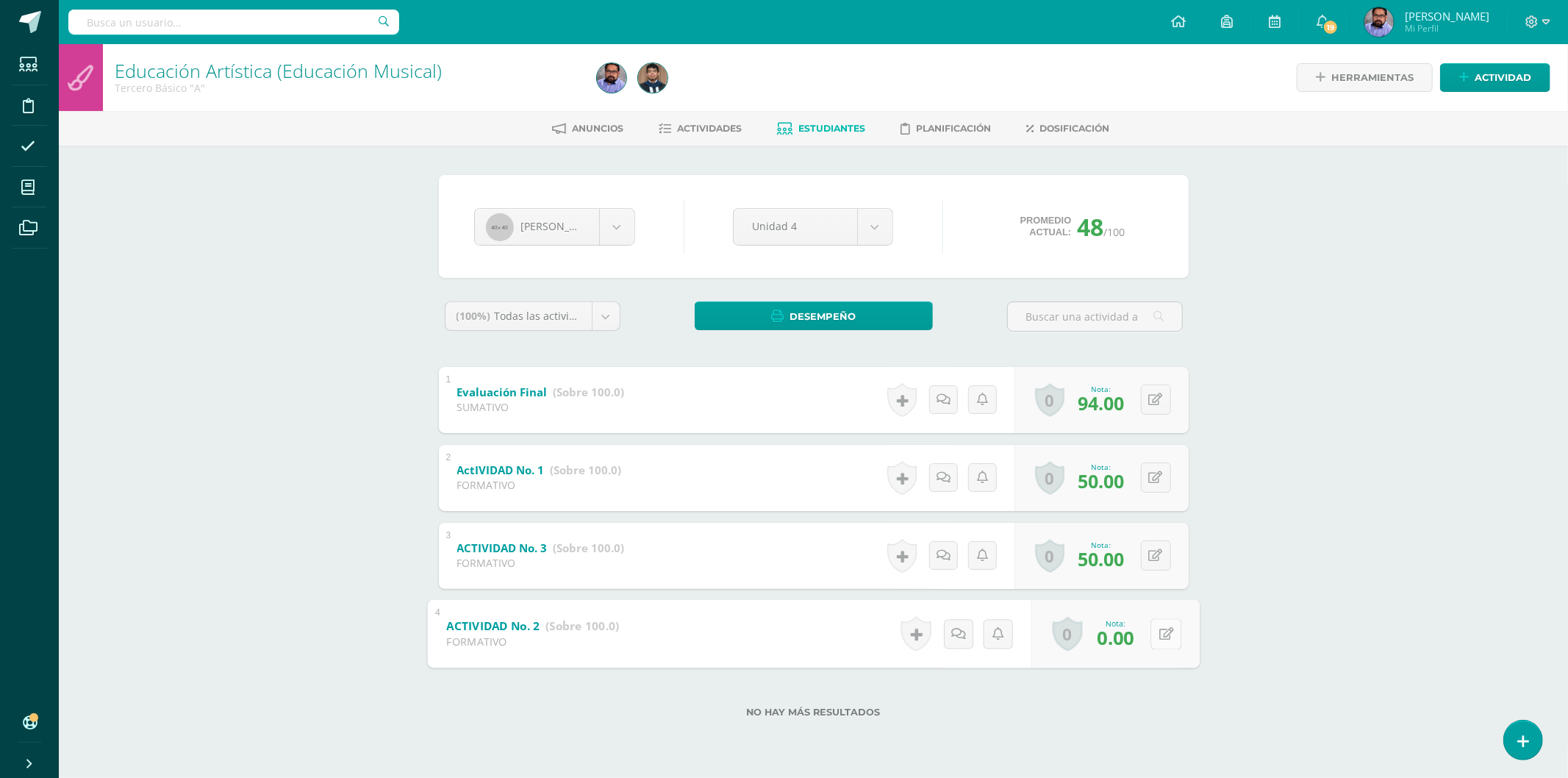
click at [1167, 634] on button at bounding box center [1166, 634] width 31 height 31
type input "50"
click at [1293, 490] on div "Educación Artística (Educación Musical) Tercero Básico "A" Herramientas Detalle…" at bounding box center [813, 404] width 1509 height 720
click at [755, 309] on link "Desempeño" at bounding box center [814, 315] width 238 height 28
drag, startPoint x: 762, startPoint y: 161, endPoint x: 792, endPoint y: 178, distance: 34.5
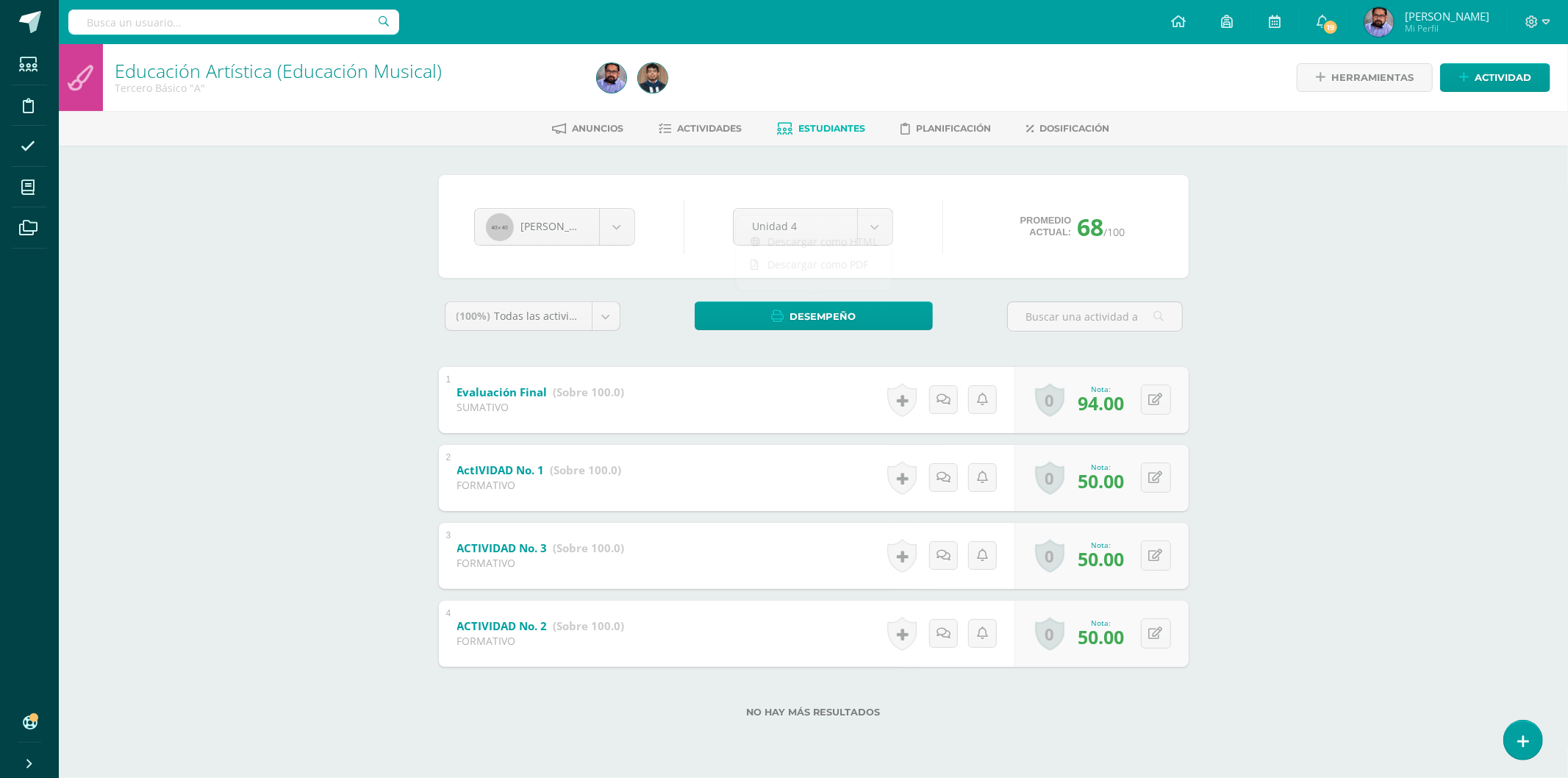
click at [761, 162] on div "María Tobias René Aguilar Madisson Arévalo Victoria Bolaños Sebastián del María…" at bounding box center [814, 455] width 809 height 619
click at [694, 127] on span "Actividades" at bounding box center [710, 128] width 65 height 11
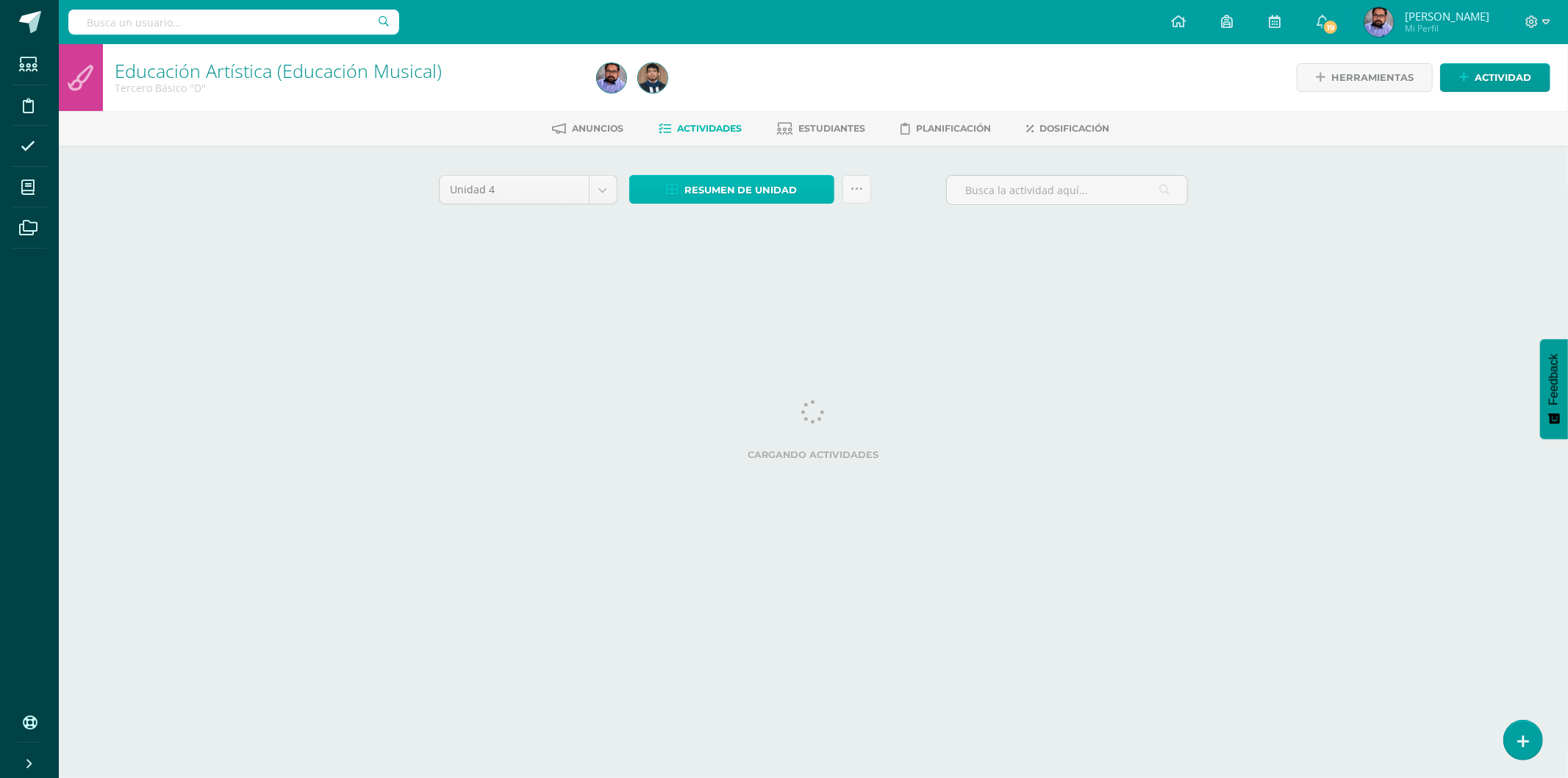
click at [739, 194] on span "Resumen de unidad" at bounding box center [741, 190] width 113 height 27
click at [766, 90] on link "Descargar como HTML" at bounding box center [733, 93] width 157 height 23
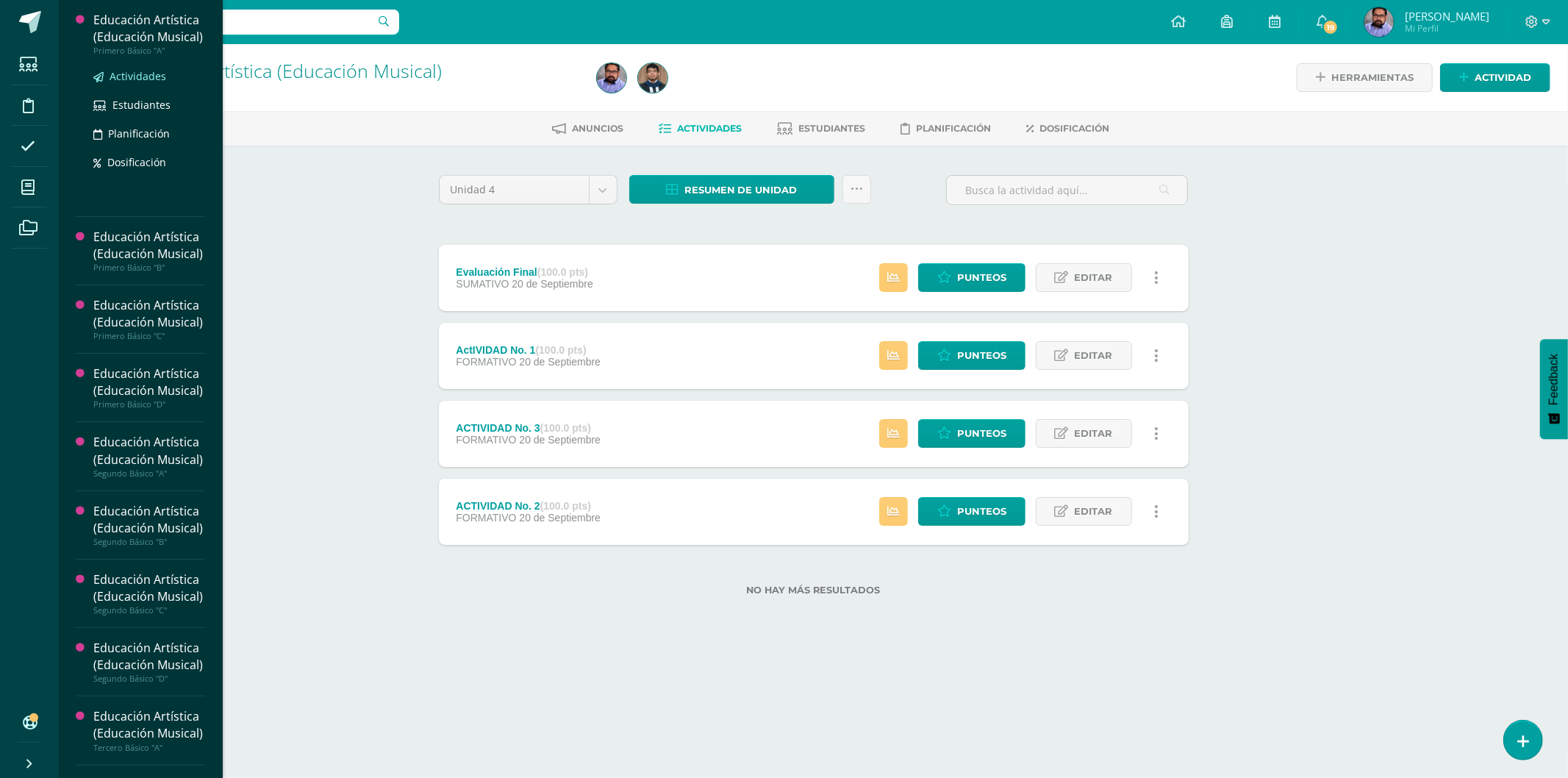
click at [138, 83] on span "Actividades" at bounding box center [138, 76] width 57 height 14
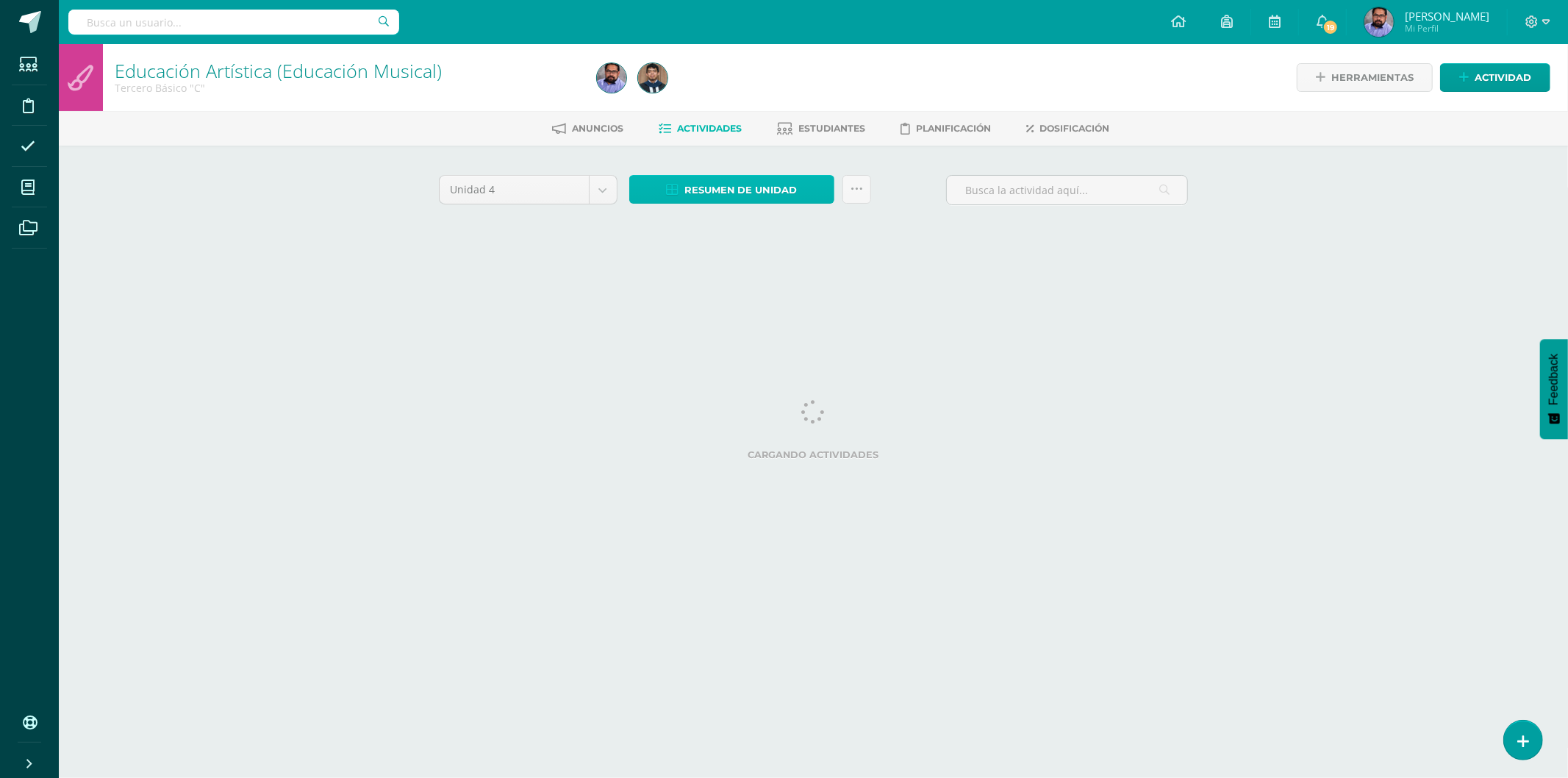
click at [720, 189] on span "Resumen de unidad" at bounding box center [741, 190] width 113 height 27
click at [765, 85] on link "Descargar como HTML" at bounding box center [733, 93] width 157 height 23
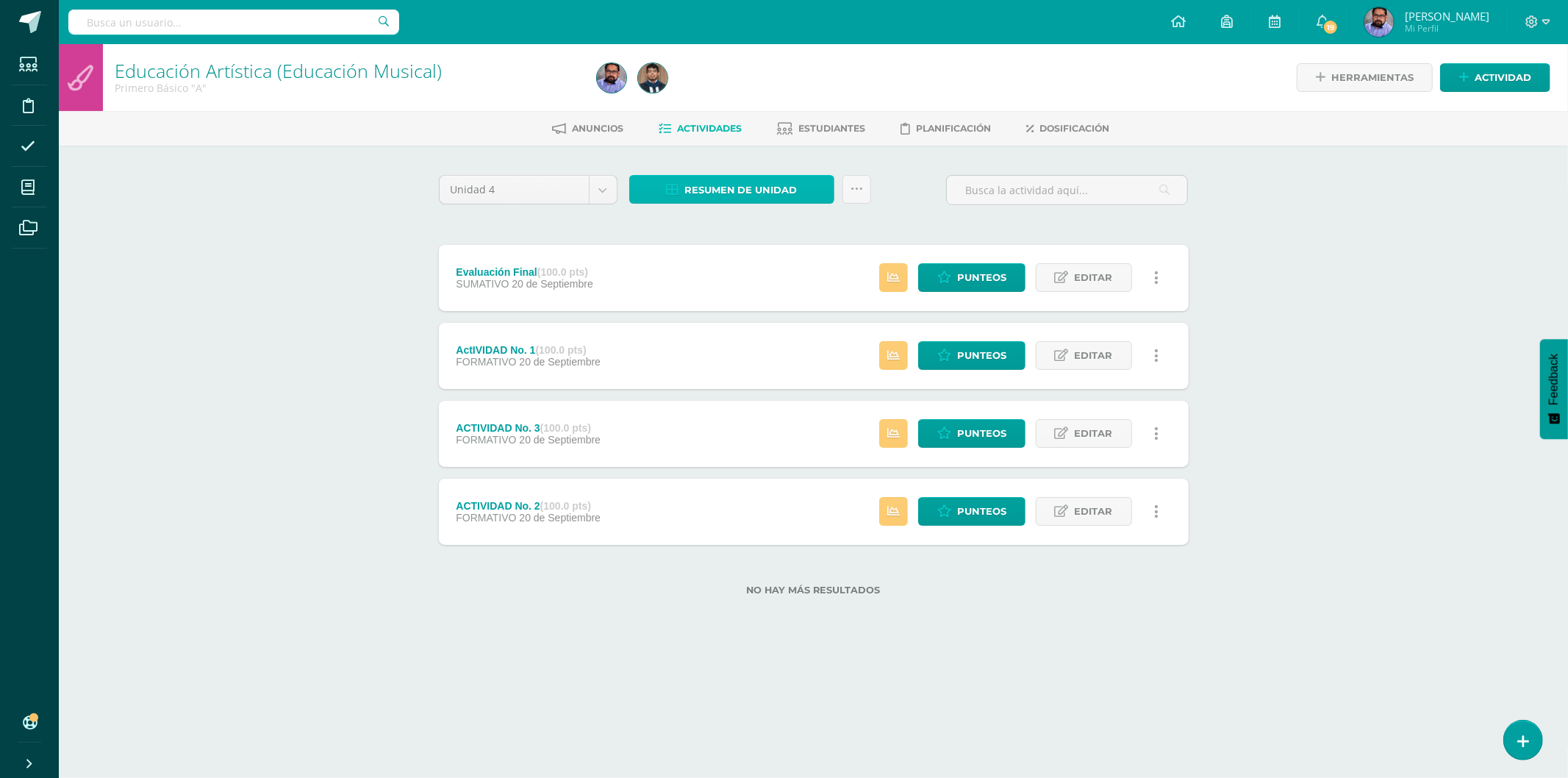
click at [685, 189] on span "Resumen de unidad" at bounding box center [741, 190] width 113 height 27
click at [733, 90] on link "Descargar como HTML" at bounding box center [733, 93] width 157 height 23
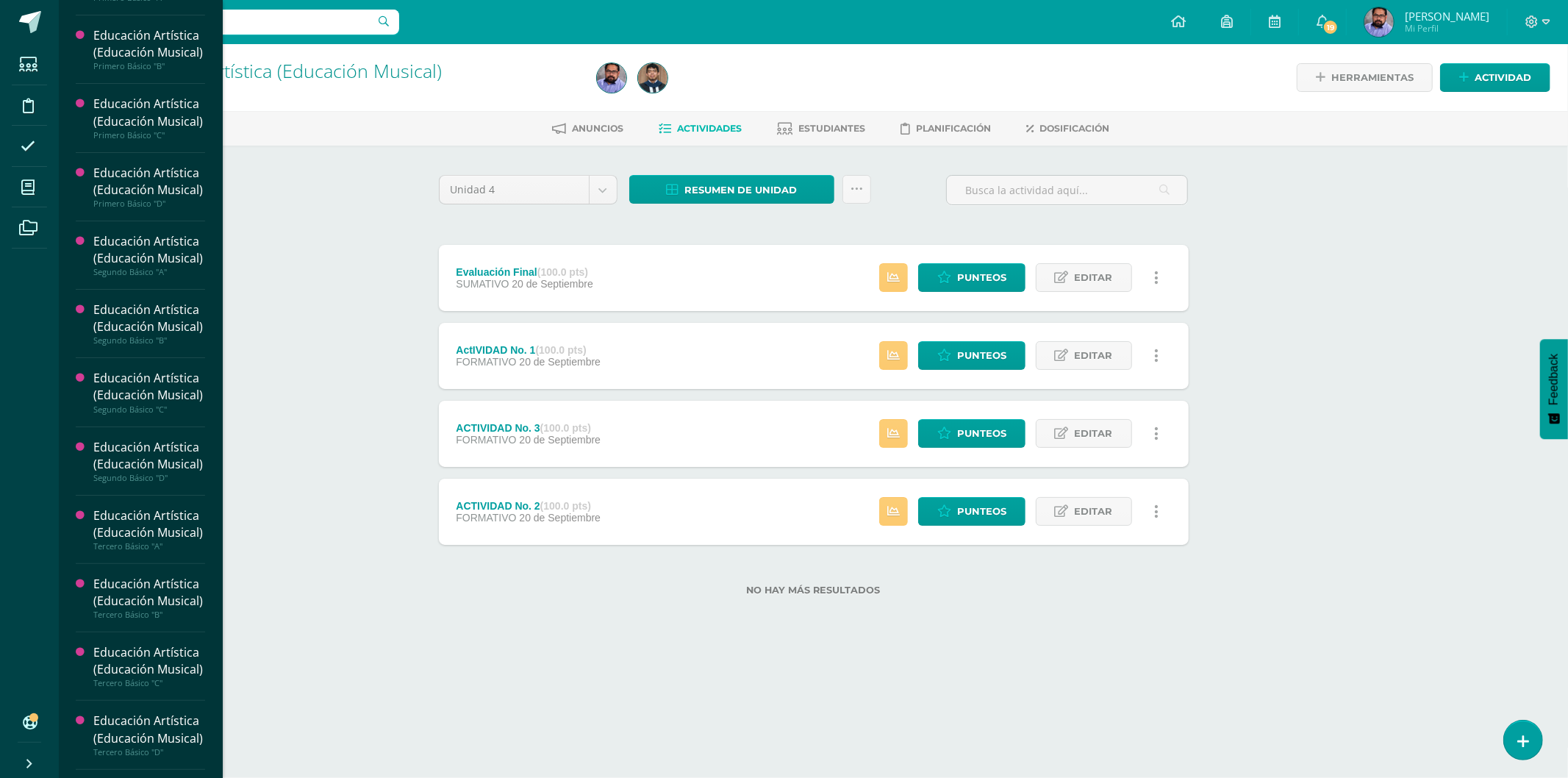
scroll to position [81, 0]
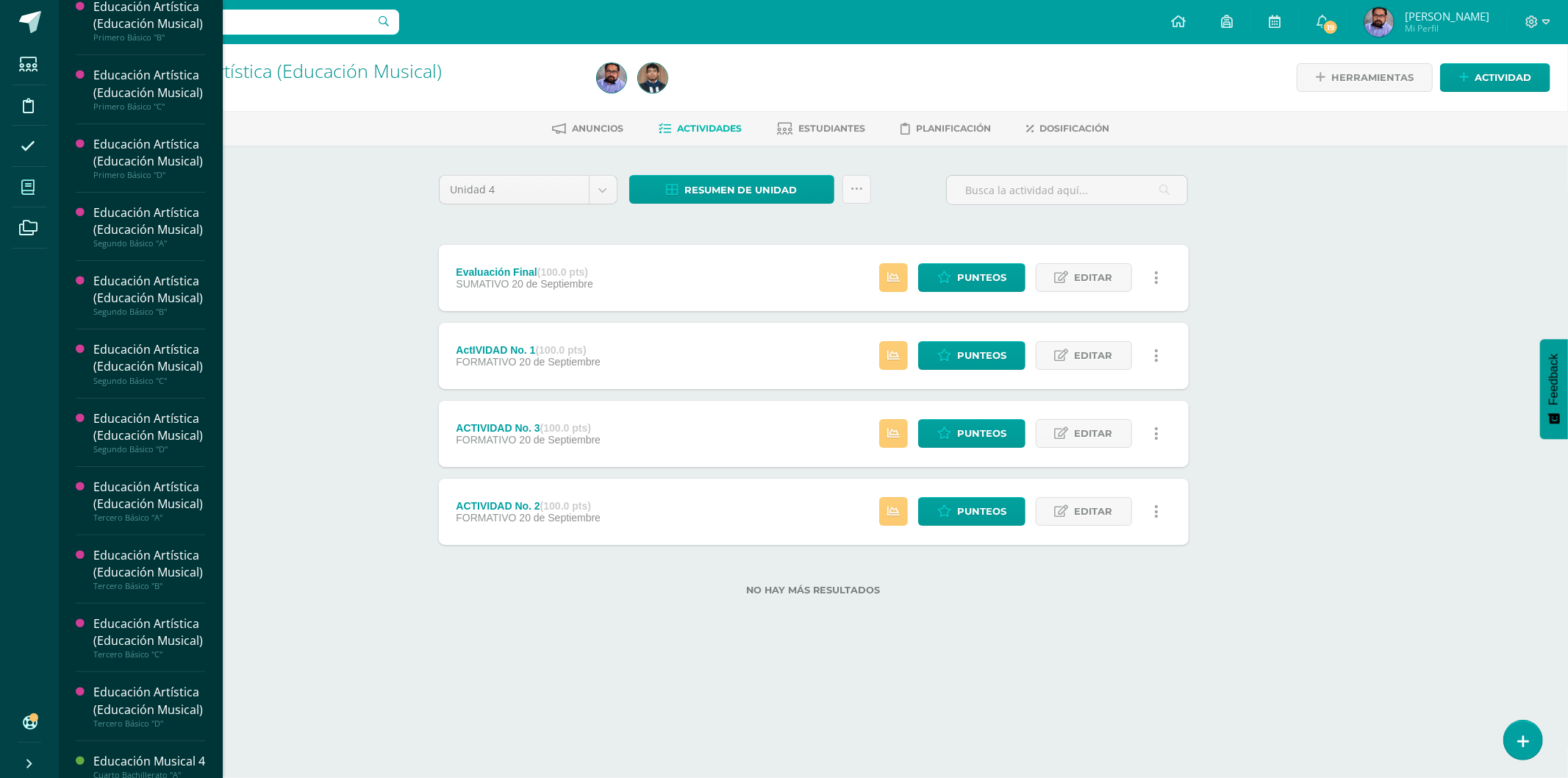
click at [25, 178] on span at bounding box center [27, 187] width 33 height 33
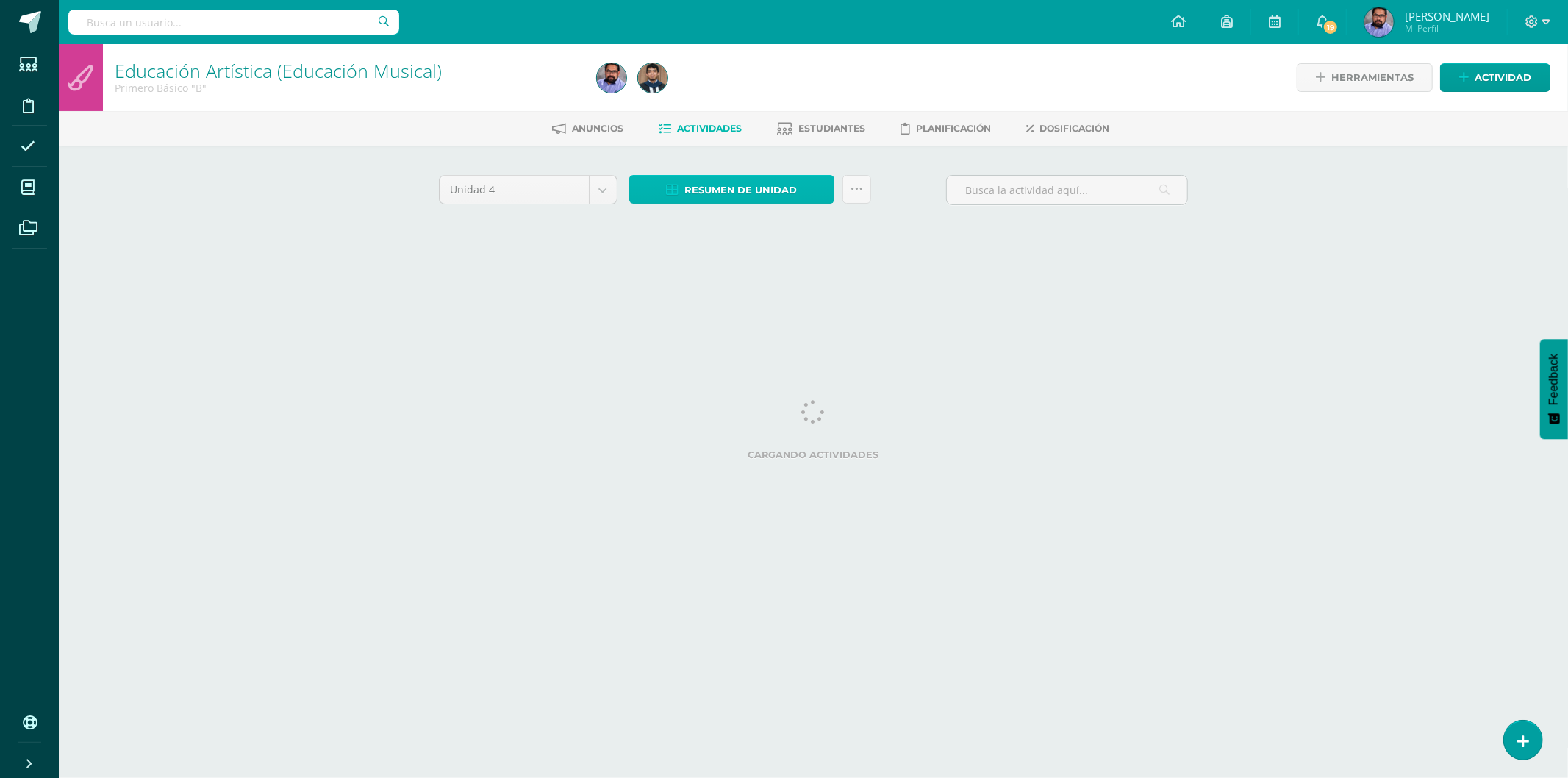
click at [754, 192] on span "Resumen de unidad" at bounding box center [741, 190] width 113 height 27
click at [762, 86] on link "Descargar como HTML" at bounding box center [733, 93] width 157 height 23
click at [768, 198] on span "Resumen de unidad" at bounding box center [741, 190] width 113 height 27
click at [789, 87] on link "Descargar como HTML" at bounding box center [733, 93] width 157 height 23
click at [749, 181] on span "Resumen de unidad" at bounding box center [741, 190] width 113 height 27
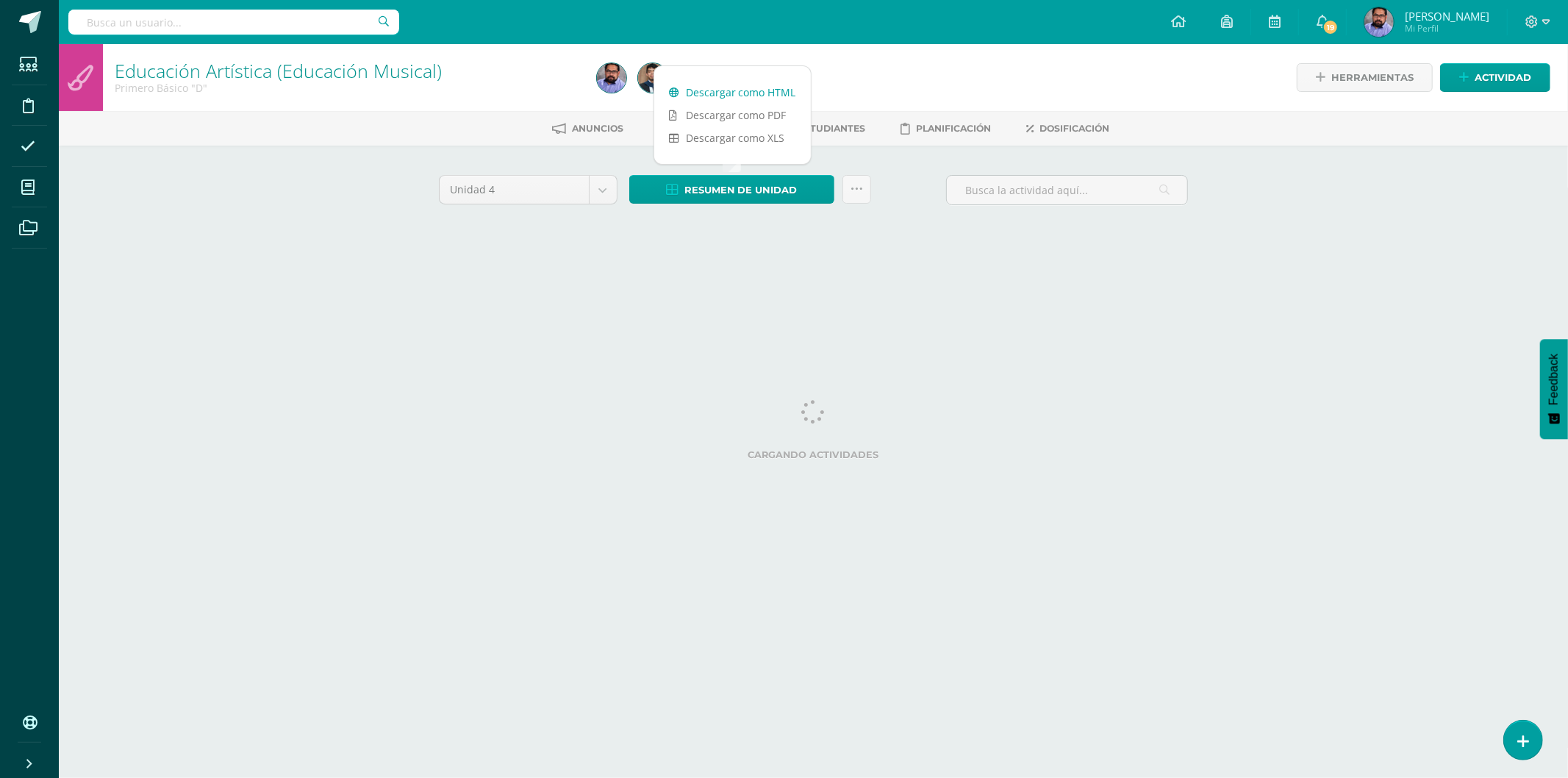
click at [762, 90] on link "Descargar como HTML" at bounding box center [733, 93] width 157 height 23
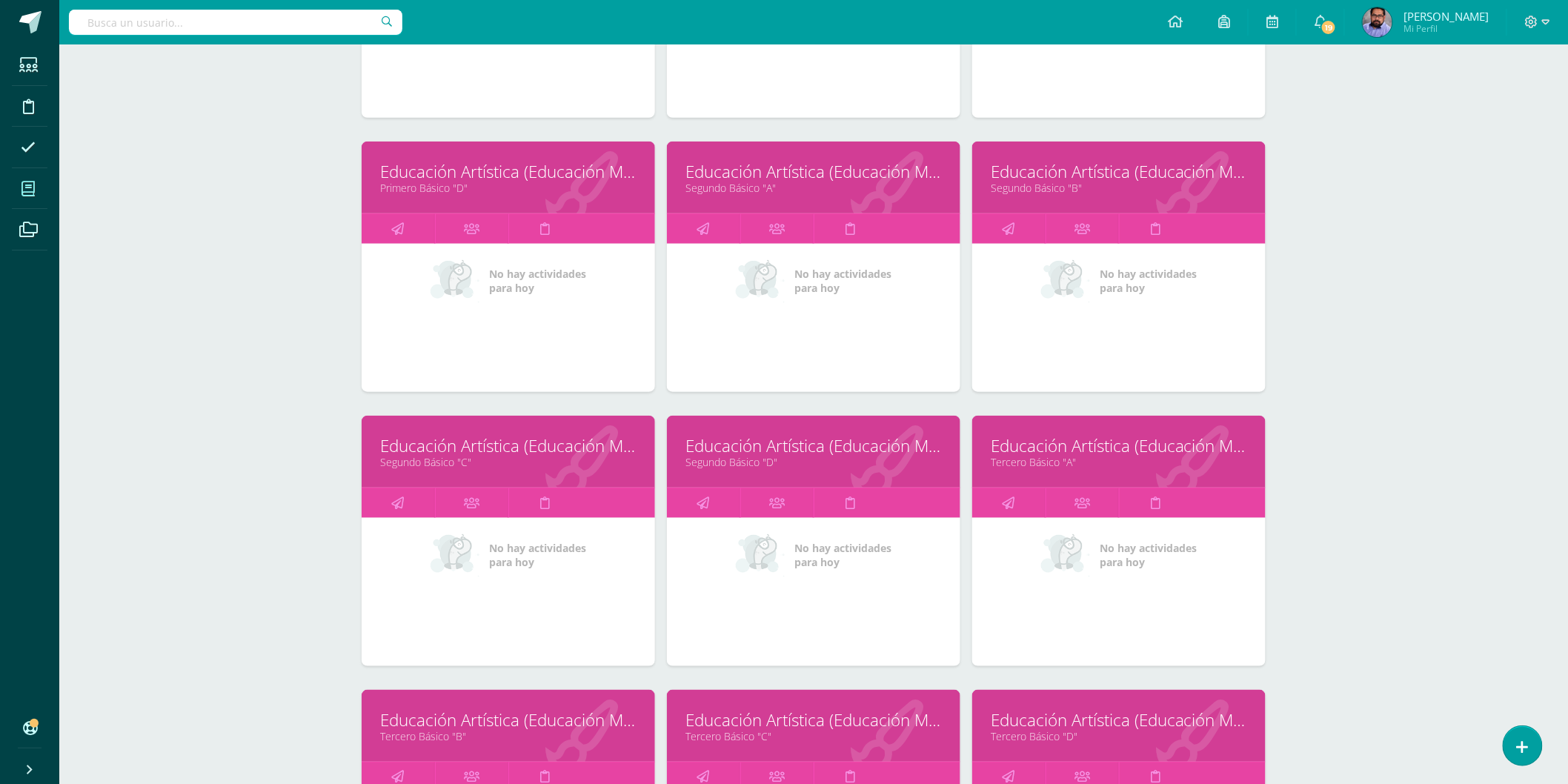
scroll to position [490, 0]
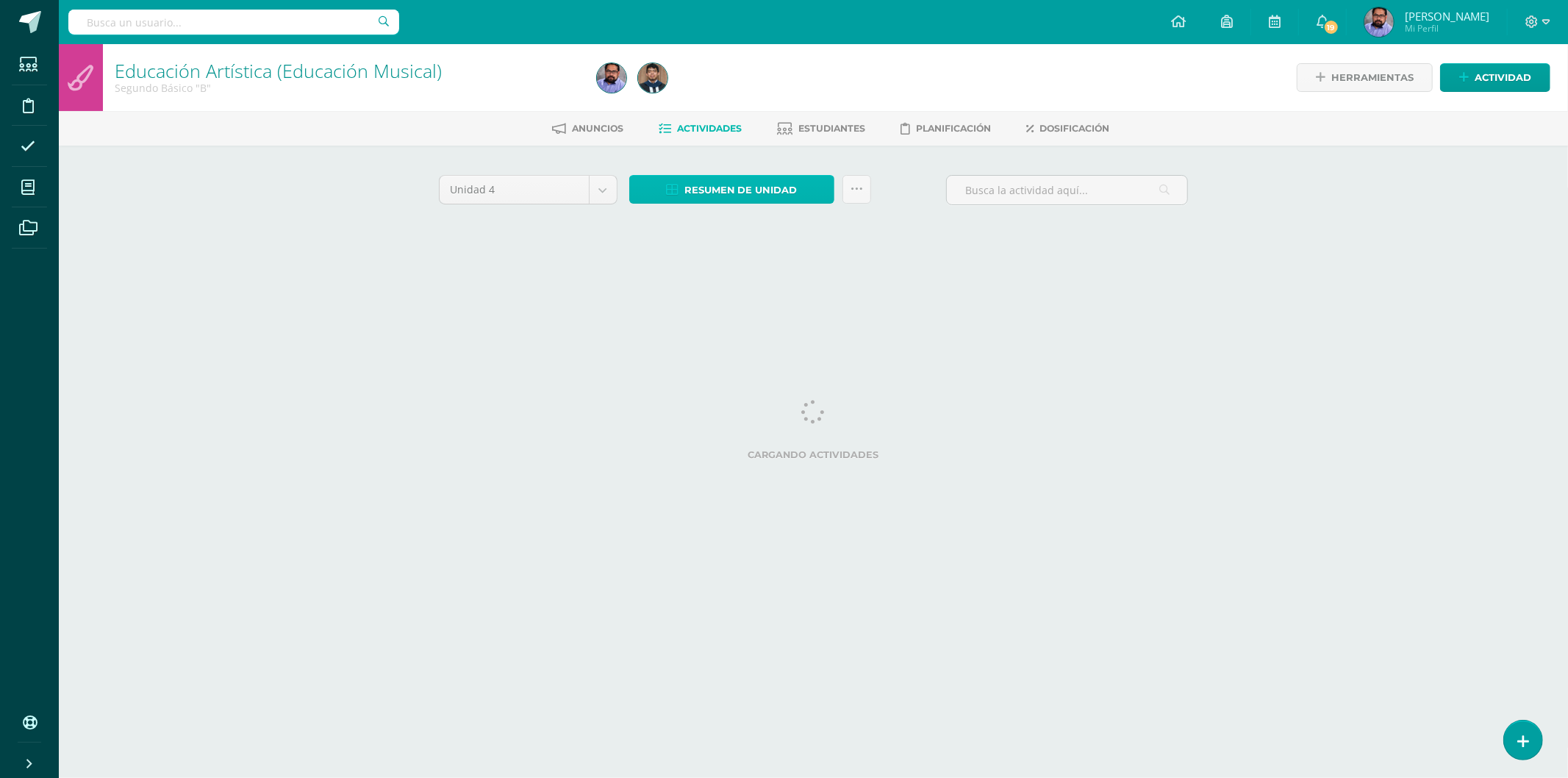
click at [738, 181] on span "Resumen de unidad" at bounding box center [741, 190] width 113 height 27
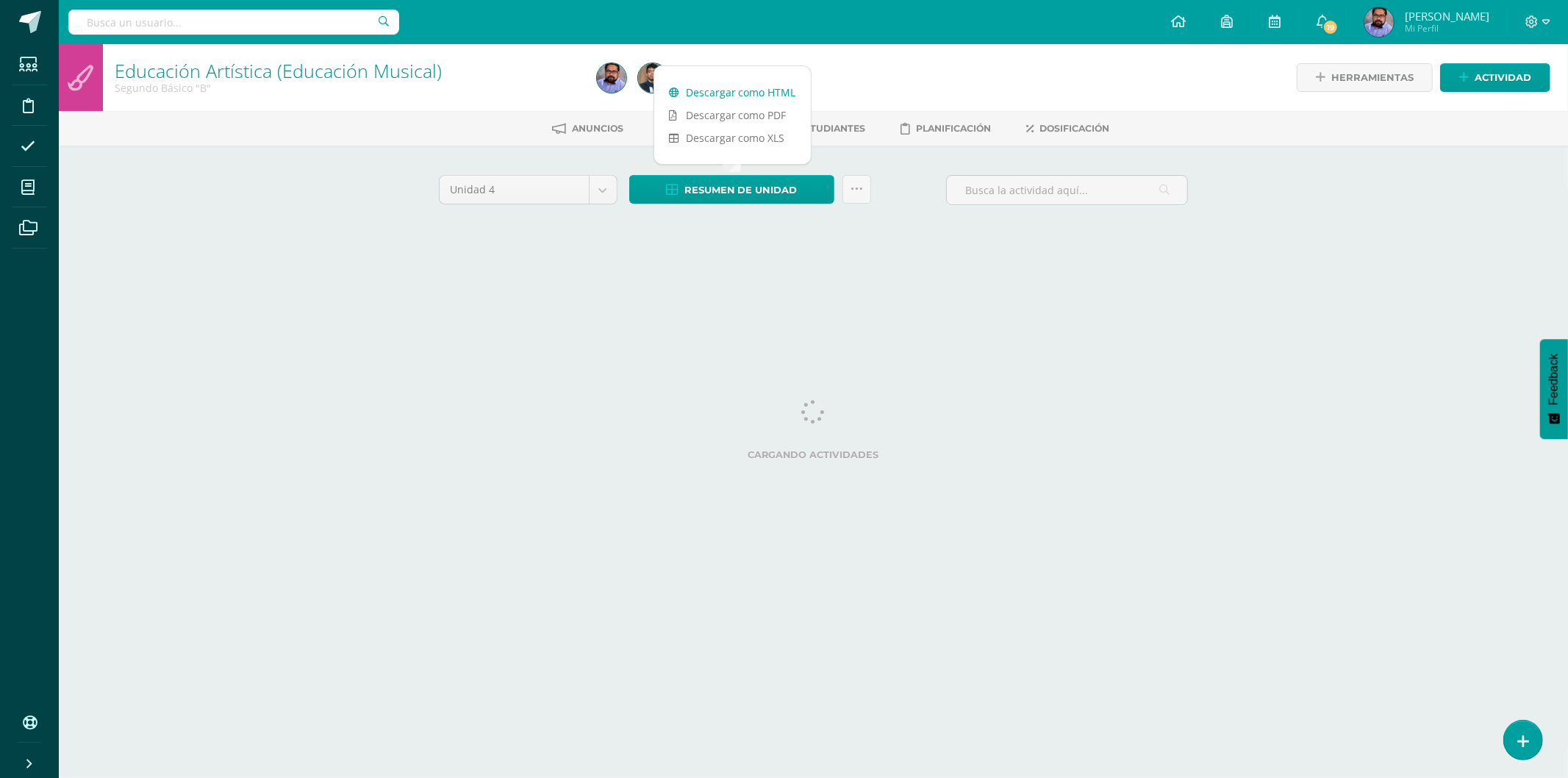
click at [760, 88] on link "Descargar como HTML" at bounding box center [733, 93] width 157 height 23
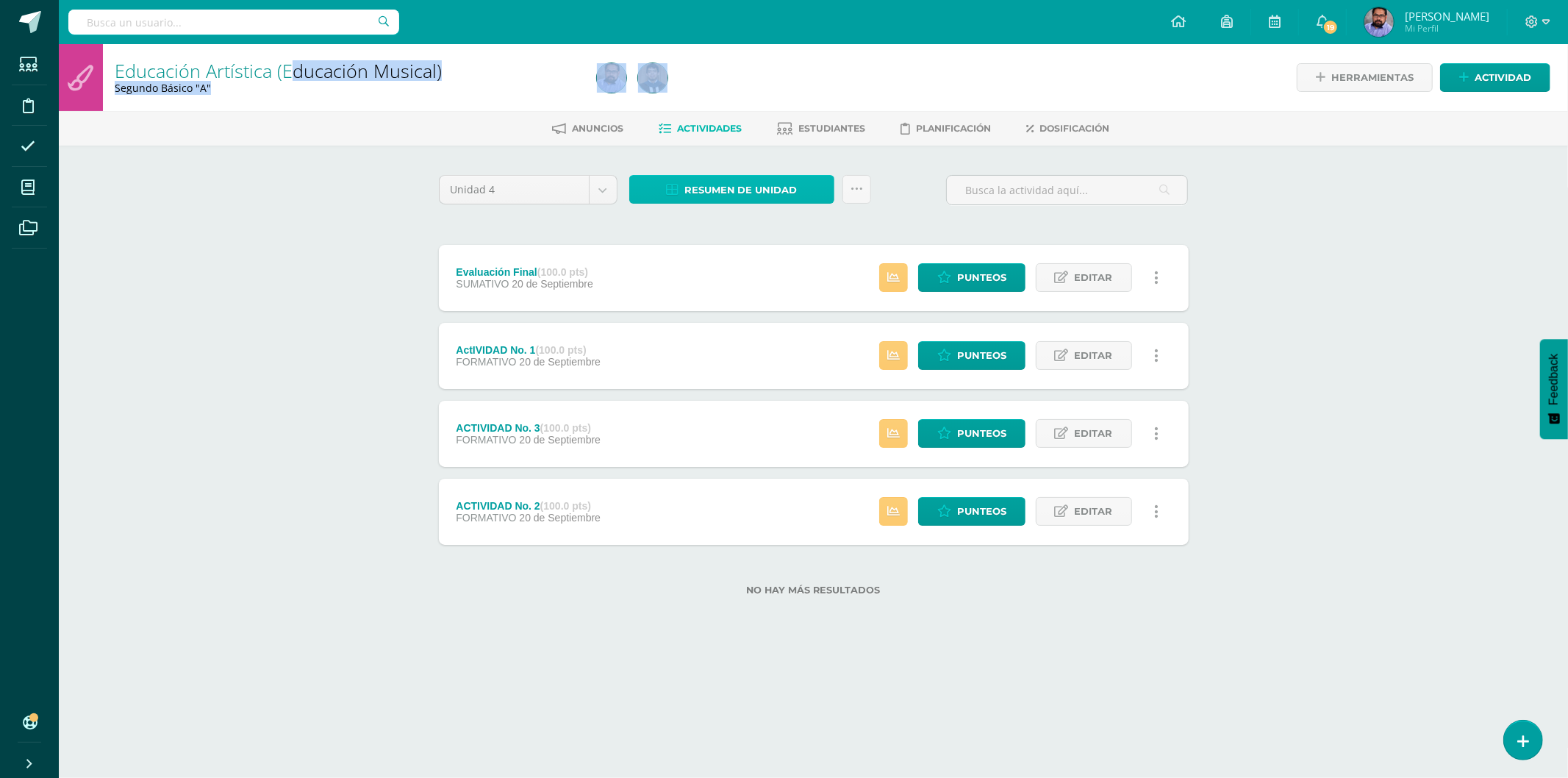
click at [723, 179] on span "Resumen de unidad" at bounding box center [741, 190] width 113 height 27
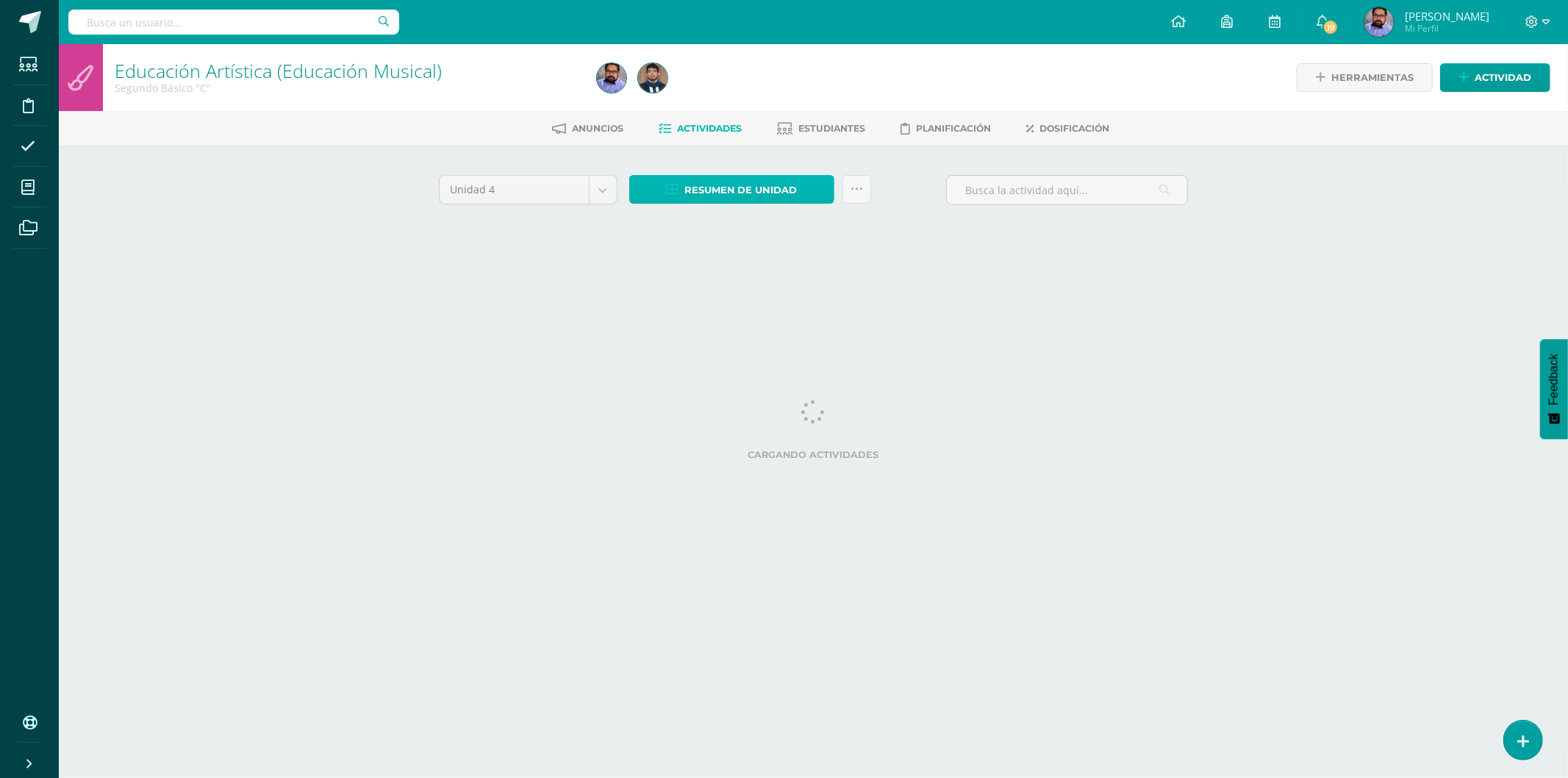
click at [726, 182] on span "Resumen de unidad" at bounding box center [741, 190] width 113 height 27
click at [763, 90] on link "Descargar como HTML" at bounding box center [733, 93] width 157 height 23
drag, startPoint x: 733, startPoint y: 179, endPoint x: 755, endPoint y: 148, distance: 38.0
click at [733, 178] on span "Resumen de unidad" at bounding box center [741, 190] width 113 height 27
click at [759, 93] on link "Descargar como HTML" at bounding box center [733, 93] width 157 height 23
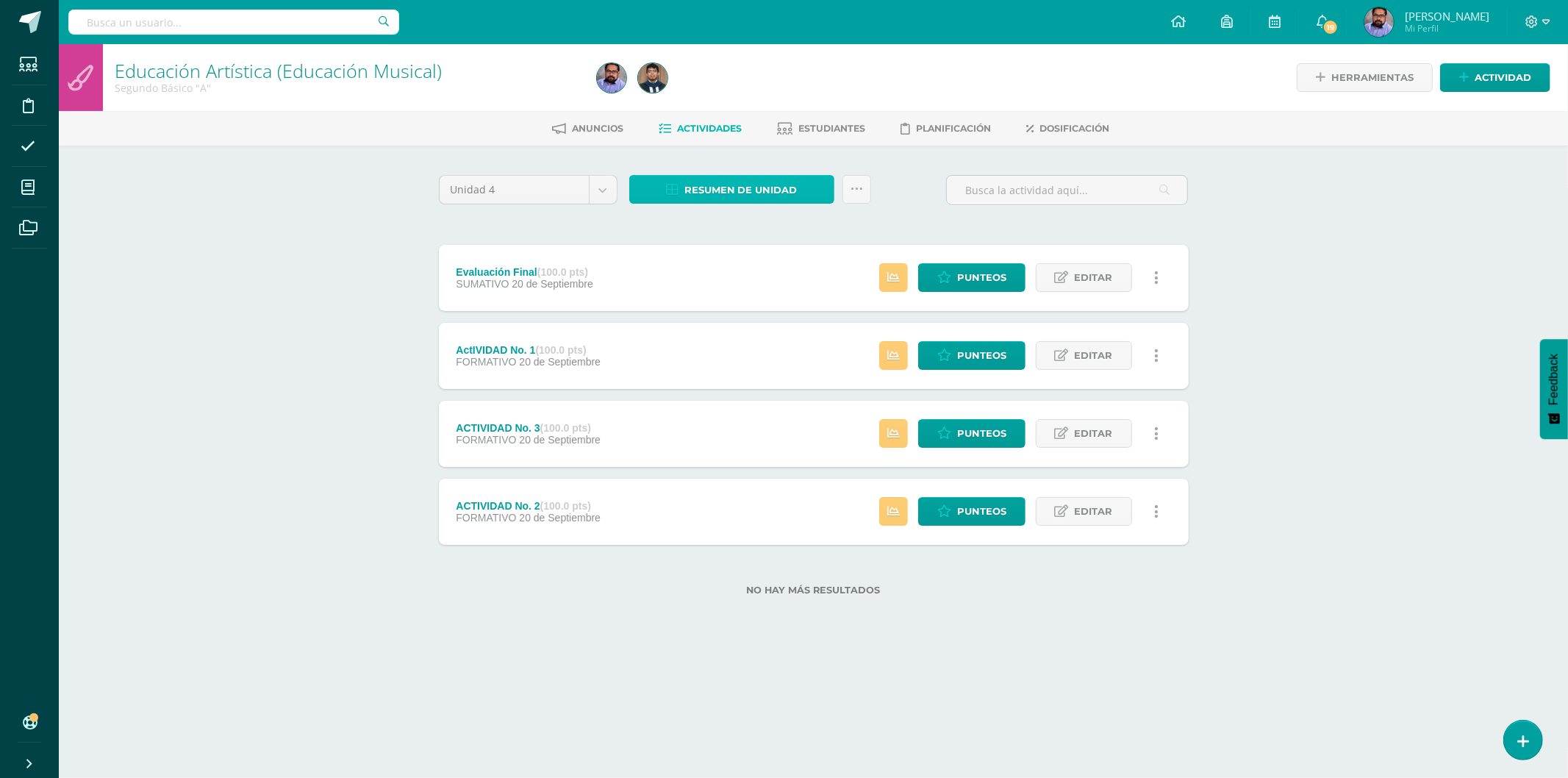
click at [722, 187] on span "Resumen de unidad" at bounding box center [741, 190] width 113 height 27
click at [766, 92] on link "Descargar como HTML" at bounding box center [733, 93] width 157 height 23
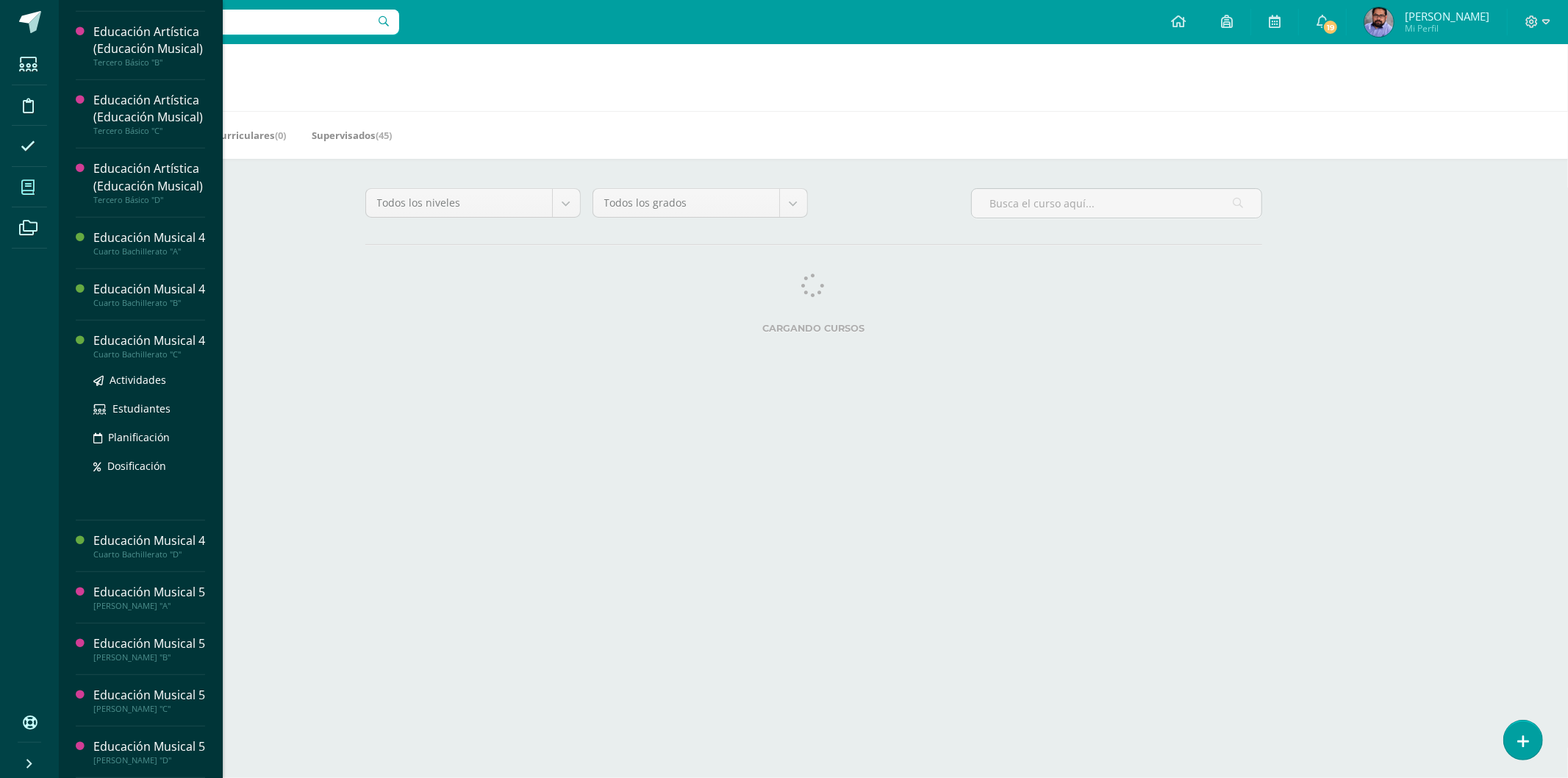
scroll to position [804, 0]
click at [155, 357] on div "Actividades Estudiantes Planificación Dosificación" at bounding box center [149, 381] width 111 height 148
click at [152, 357] on div "Actividades Estudiantes Planificación Dosificación" at bounding box center [149, 381] width 111 height 148
click at [153, 335] on span "Actividades" at bounding box center [138, 328] width 57 height 14
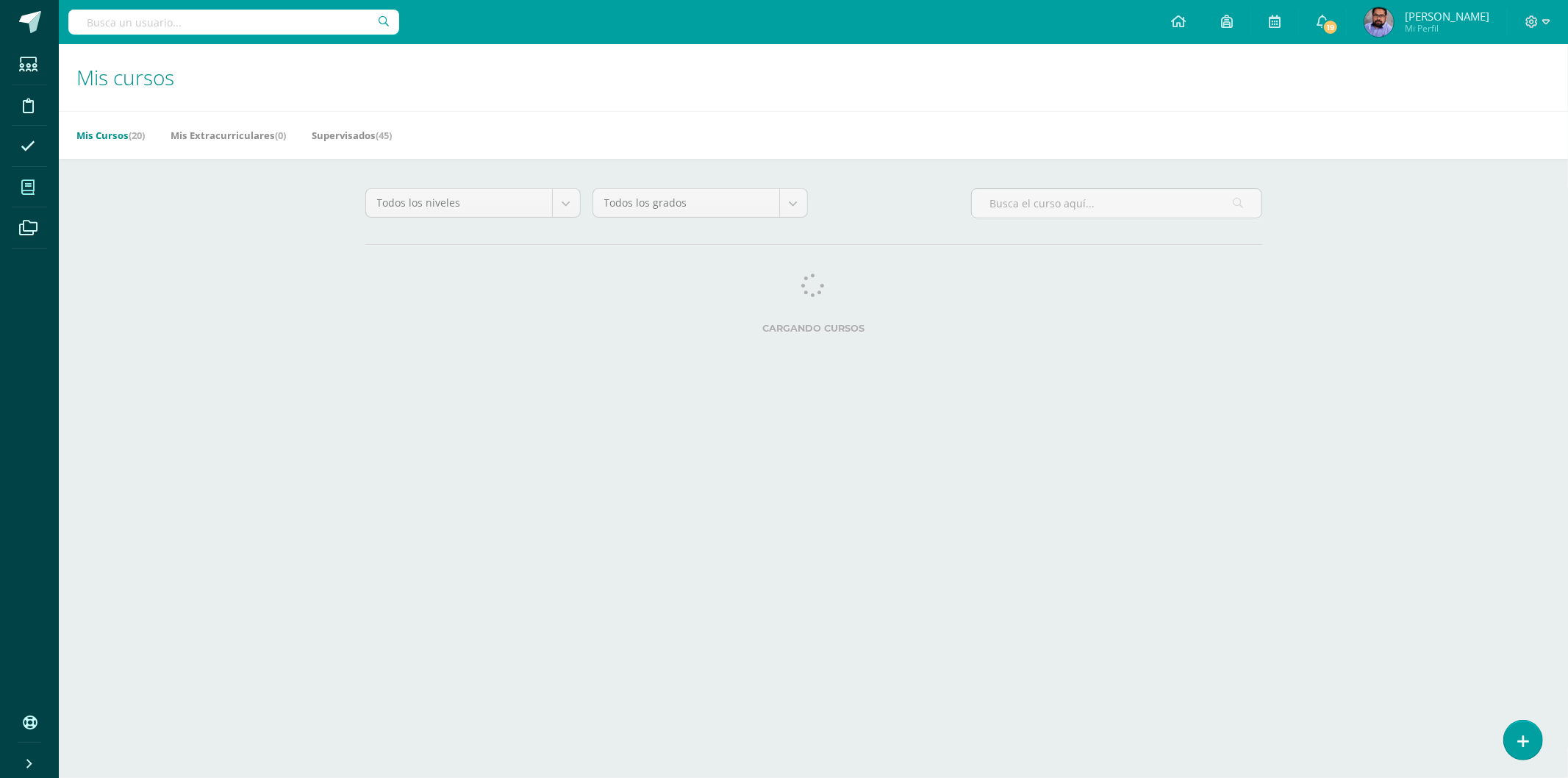
scroll to position [797, 0]
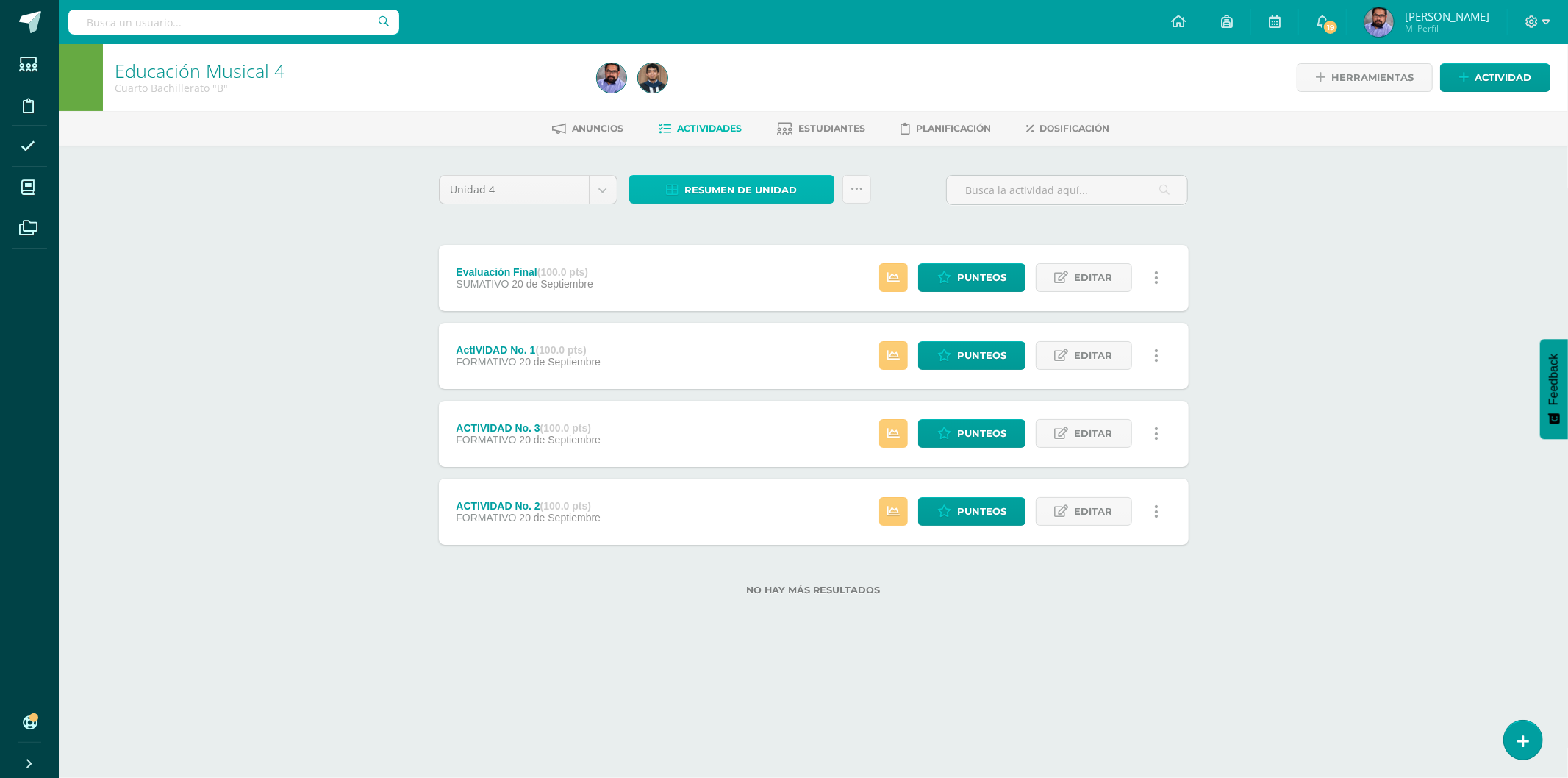
click at [708, 184] on span "Resumen de unidad" at bounding box center [741, 190] width 113 height 27
click at [749, 191] on span "Resumen de unidad" at bounding box center [741, 190] width 113 height 27
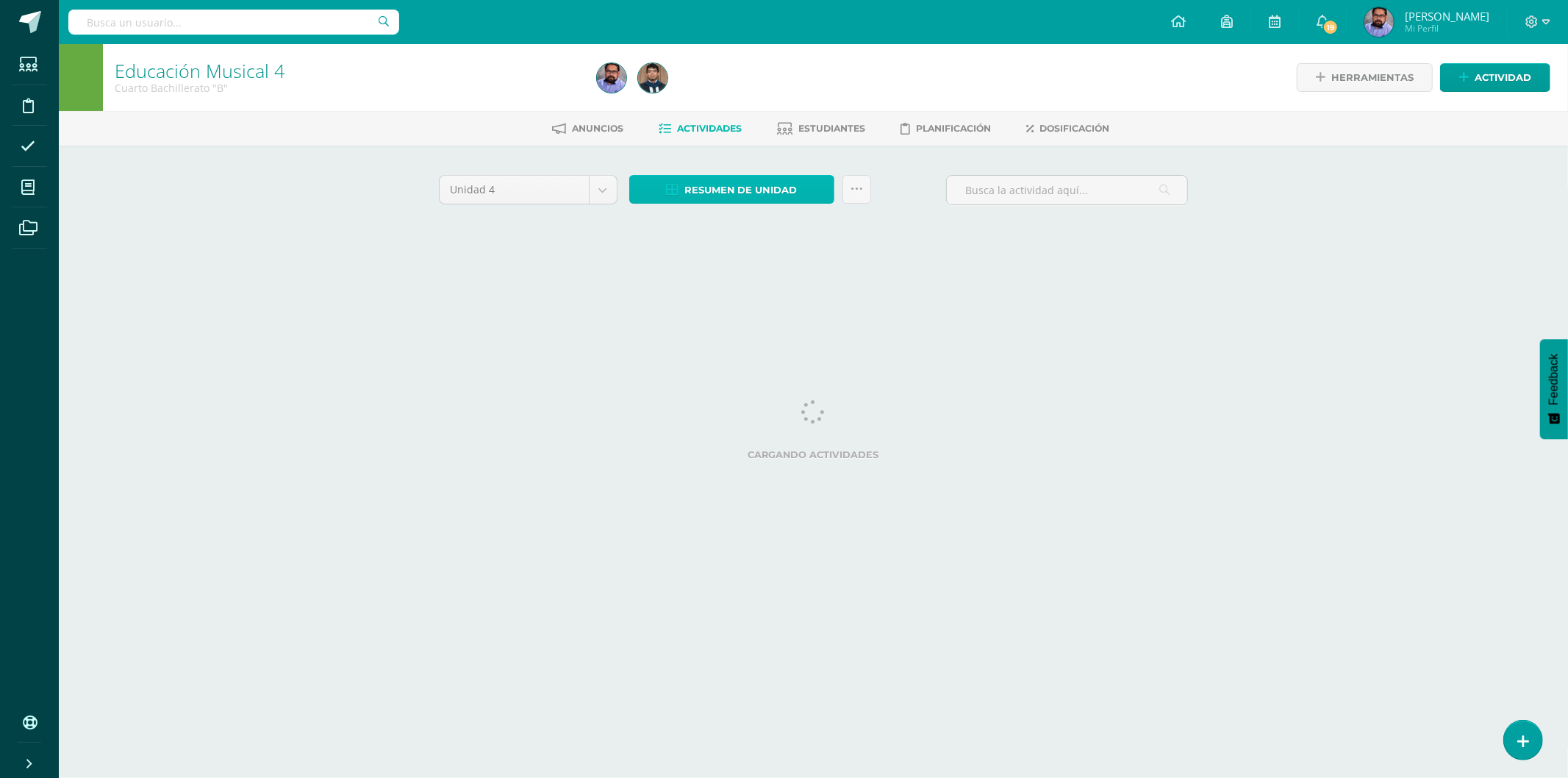
click at [755, 194] on span "Resumen de unidad" at bounding box center [741, 190] width 113 height 27
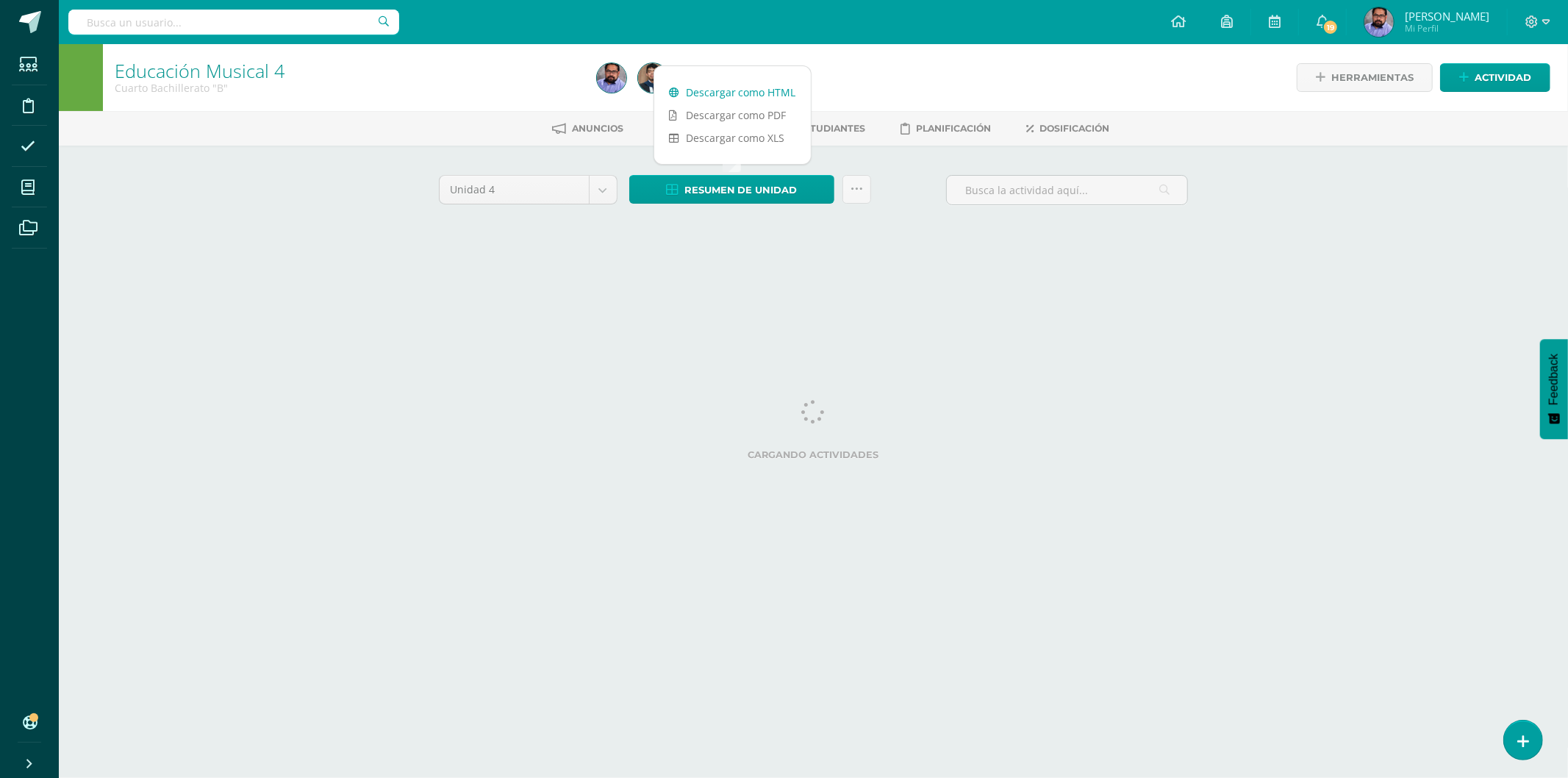
click at [782, 92] on link "Descargar como HTML" at bounding box center [733, 93] width 157 height 23
